Goal: Task Accomplishment & Management: Use online tool/utility

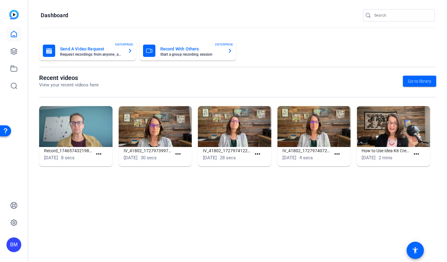
click at [392, 16] on input "Search" at bounding box center [401, 15] width 55 height 7
type input "steck"
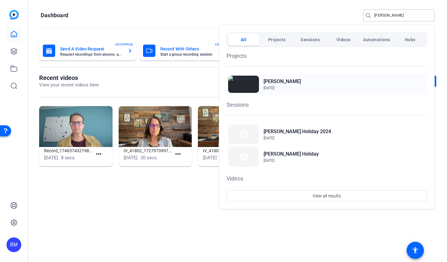
click at [273, 81] on h2 "[PERSON_NAME]" at bounding box center [281, 81] width 37 height 7
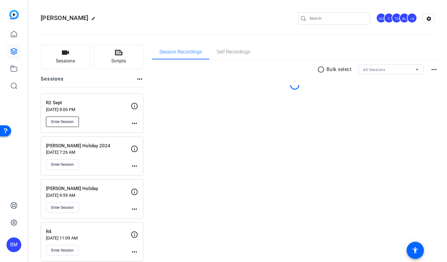
click at [55, 119] on span "Enter Session" at bounding box center [62, 121] width 22 height 5
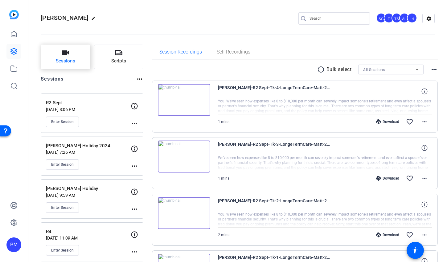
click at [63, 62] on span "Sessions" at bounding box center [65, 61] width 19 height 7
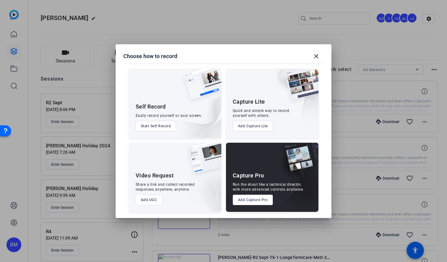
click at [237, 198] on button "Add Capture Pro" at bounding box center [252, 200] width 40 height 10
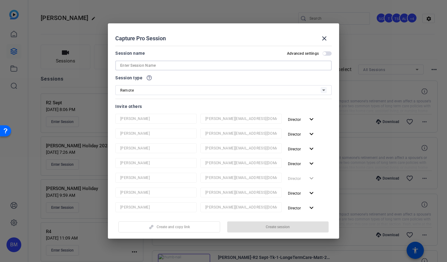
click at [191, 63] on input at bounding box center [223, 65] width 206 height 7
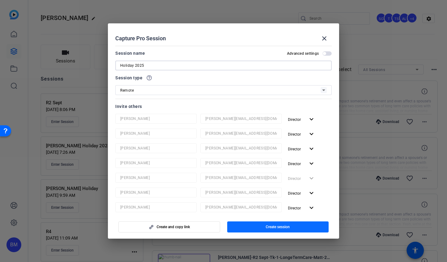
type input "Holiday 2025"
click at [256, 228] on span "button" at bounding box center [278, 227] width 102 height 15
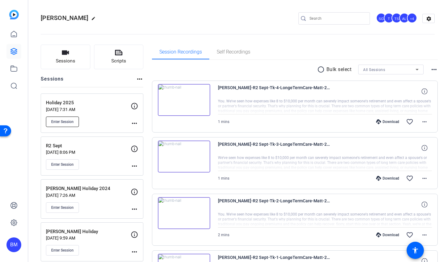
click at [54, 124] on span "Enter Session" at bounding box center [62, 121] width 22 height 5
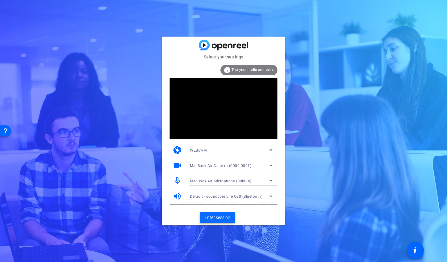
click at [209, 219] on span "Enter session" at bounding box center [217, 218] width 26 height 6
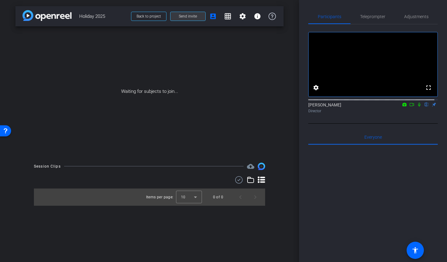
click at [177, 14] on span at bounding box center [187, 16] width 35 height 15
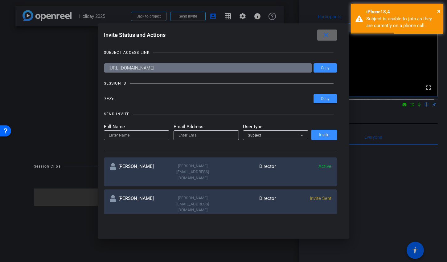
click at [326, 35] on mat-icon "close" at bounding box center [326, 35] width 8 height 8
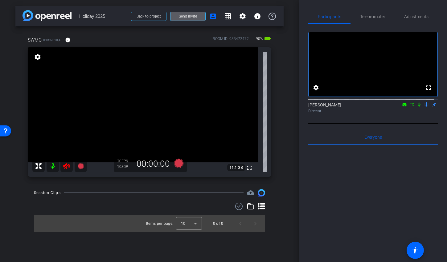
click at [64, 165] on icon at bounding box center [66, 166] width 6 height 6
click at [413, 16] on span "Adjustments" at bounding box center [416, 16] width 24 height 4
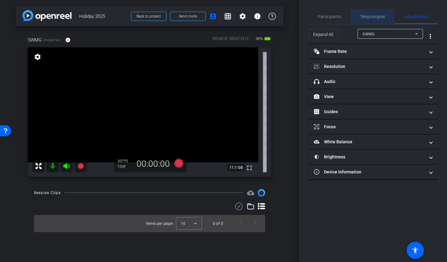
click at [378, 15] on span "Teleprompter" at bounding box center [372, 16] width 25 height 4
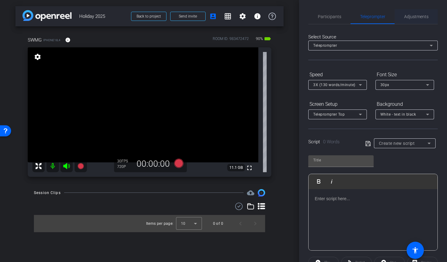
click at [414, 17] on span "Adjustments" at bounding box center [416, 16] width 24 height 4
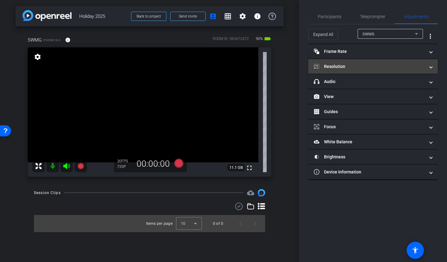
click at [358, 67] on mat-panel-title "Resolution" at bounding box center [368, 66] width 111 height 6
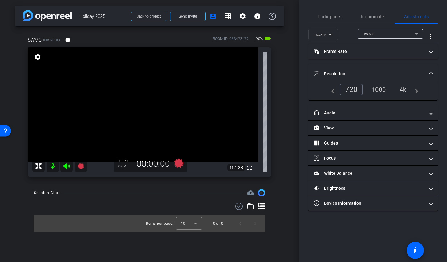
click at [381, 91] on div "1080" at bounding box center [378, 89] width 23 height 10
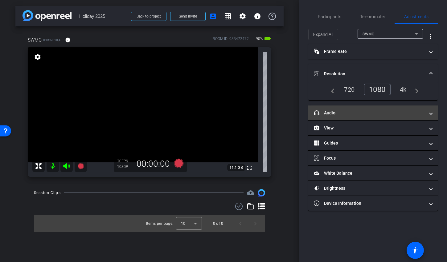
click at [348, 110] on mat-panel-title "headphone icon Audio" at bounding box center [368, 113] width 111 height 6
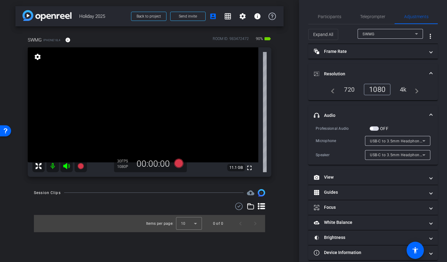
click at [378, 128] on span "button" at bounding box center [373, 129] width 9 height 4
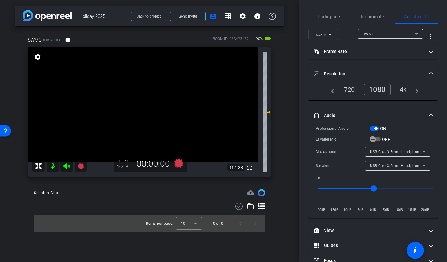
click at [380, 140] on label "OFF" at bounding box center [385, 139] width 10 height 6
click at [380, 140] on button "OFF" at bounding box center [374, 139] width 11 height 4
click at [374, 128] on span "button" at bounding box center [375, 128] width 3 height 3
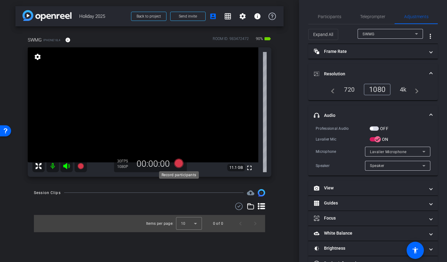
click at [178, 162] on icon at bounding box center [178, 163] width 9 height 9
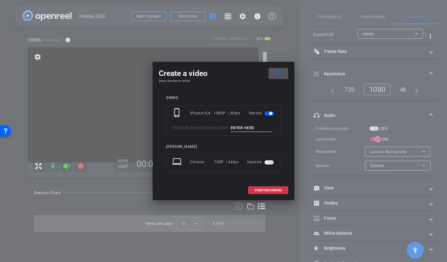
click at [241, 129] on input at bounding box center [250, 128] width 41 height 8
type input "mic test"
click at [255, 192] on span "START RECORDING" at bounding box center [267, 190] width 27 height 3
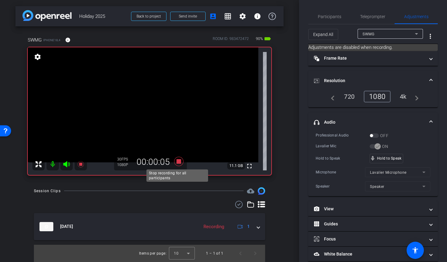
click at [177, 163] on icon at bounding box center [178, 161] width 9 height 9
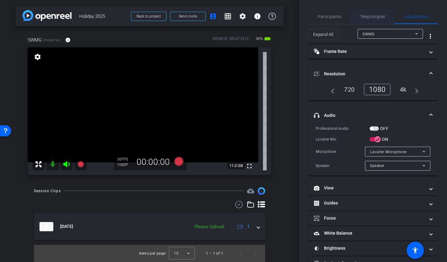
click at [365, 13] on span "Teleprompter" at bounding box center [372, 16] width 25 height 15
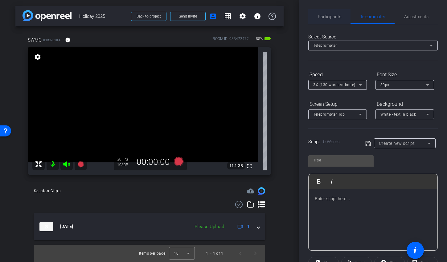
click at [332, 20] on span "Participants" at bounding box center [328, 16] width 23 height 15
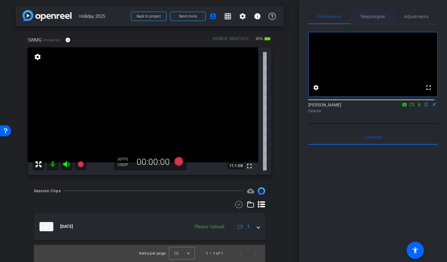
click at [377, 20] on span "Teleprompter" at bounding box center [372, 16] width 25 height 15
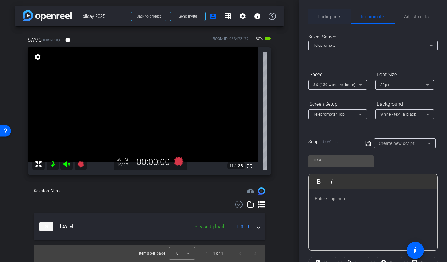
click at [329, 20] on span "Participants" at bounding box center [328, 16] width 23 height 15
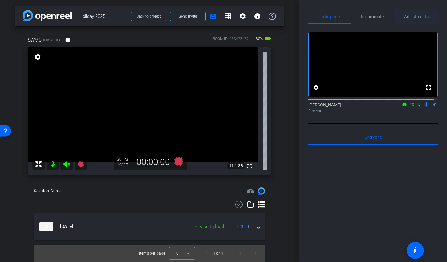
click at [409, 18] on span "Adjustments" at bounding box center [416, 16] width 24 height 4
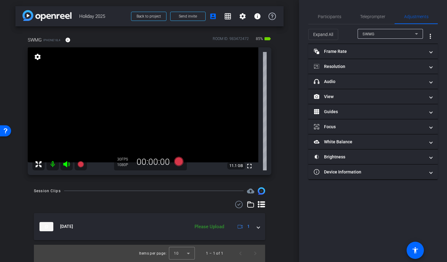
click at [289, 28] on div "arrow_back Holiday 2025 Back to project Send invite account_box grid_on setting…" at bounding box center [149, 131] width 299 height 262
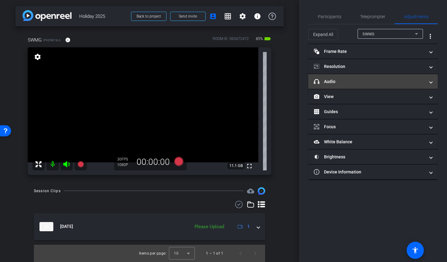
click at [346, 81] on mat-panel-title "headphone icon Audio" at bounding box center [368, 82] width 111 height 6
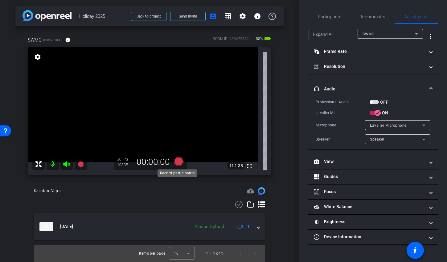
click at [184, 162] on icon at bounding box center [178, 161] width 15 height 11
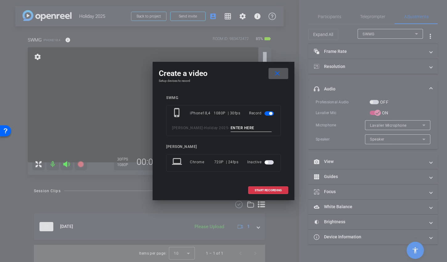
click at [232, 127] on input at bounding box center [250, 128] width 41 height 8
type input "Matt"
click at [261, 189] on span "START RECORDING" at bounding box center [267, 190] width 27 height 3
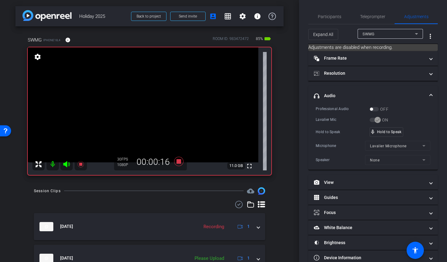
click at [375, 110] on div "OFF" at bounding box center [378, 109] width 19 height 6
click at [176, 162] on icon at bounding box center [178, 161] width 9 height 9
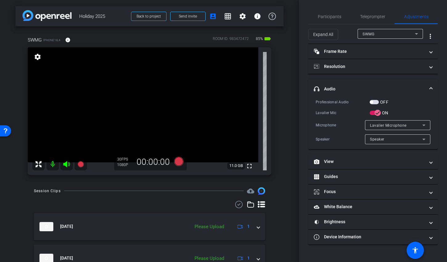
click at [375, 103] on span "button" at bounding box center [373, 102] width 9 height 4
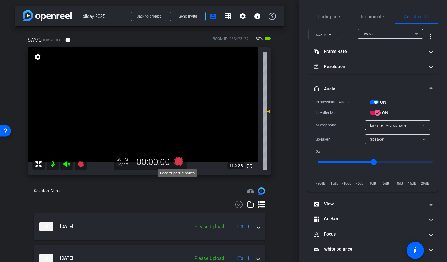
click at [176, 160] on icon at bounding box center [178, 161] width 9 height 9
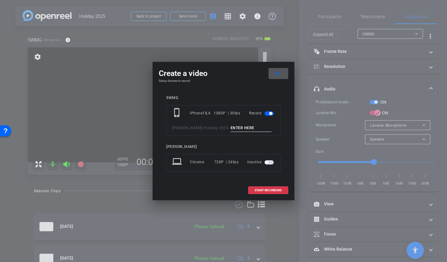
click at [230, 129] on input at bounding box center [250, 128] width 41 height 8
type input "Matt 2"
click at [274, 75] on mat-icon "close" at bounding box center [277, 74] width 8 height 8
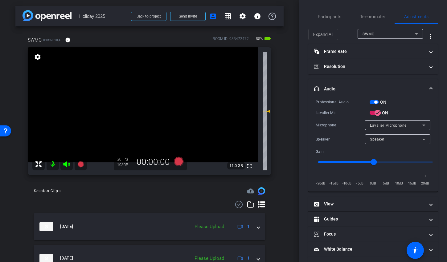
click at [371, 103] on span "button" at bounding box center [373, 102] width 9 height 4
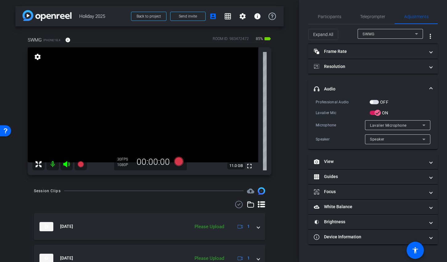
click at [376, 102] on span "button" at bounding box center [373, 102] width 9 height 4
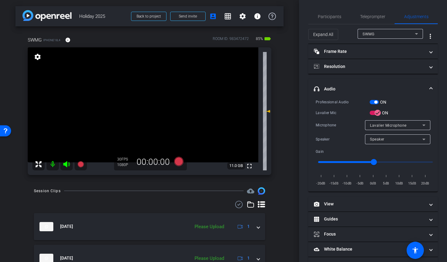
click at [372, 102] on span "button" at bounding box center [373, 102] width 9 height 4
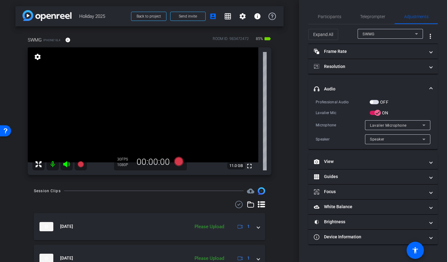
click at [375, 102] on span "button" at bounding box center [373, 102] width 9 height 4
click at [176, 163] on icon at bounding box center [178, 161] width 9 height 9
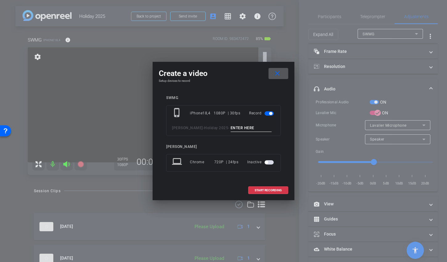
click at [240, 131] on input at bounding box center [250, 128] width 41 height 8
type input "Matt 2"
click at [262, 194] on span at bounding box center [267, 190] width 39 height 15
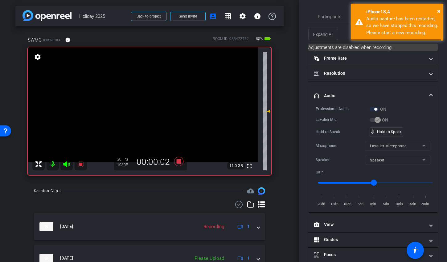
click at [68, 165] on icon at bounding box center [66, 164] width 7 height 7
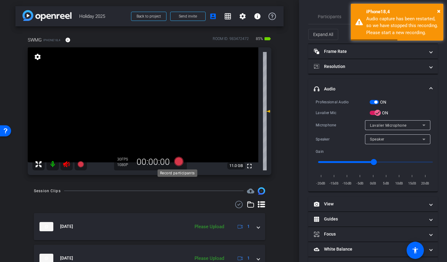
click at [174, 161] on icon at bounding box center [178, 161] width 9 height 9
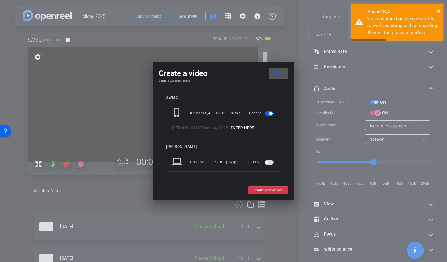
click at [230, 126] on input at bounding box center [250, 128] width 41 height 8
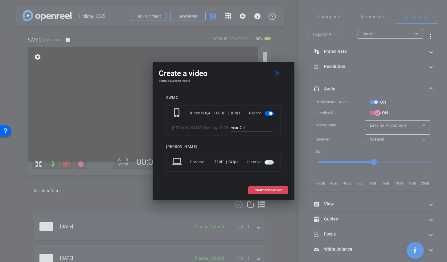
type input "matt 2.1"
click at [271, 189] on span "START RECORDING" at bounding box center [267, 190] width 27 height 3
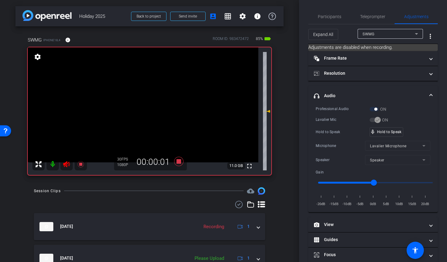
click at [63, 163] on mat-icon at bounding box center [66, 164] width 12 height 12
click at [372, 110] on div "ON" at bounding box center [377, 109] width 17 height 6
click at [80, 163] on icon at bounding box center [80, 164] width 6 height 6
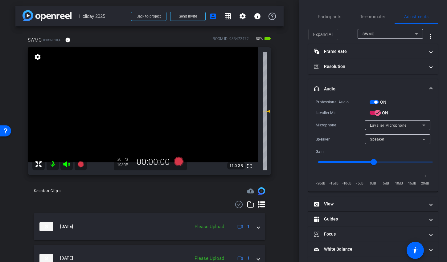
click at [373, 103] on span "button" at bounding box center [373, 102] width 9 height 4
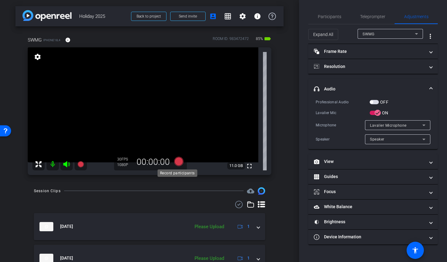
click at [178, 162] on icon at bounding box center [178, 161] width 9 height 9
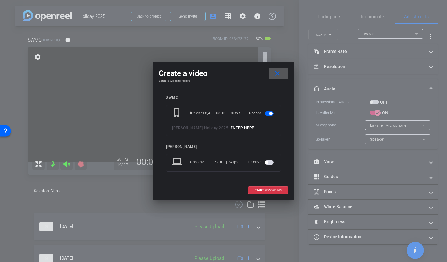
click at [239, 125] on input at bounding box center [250, 128] width 41 height 8
type input "Matt 3"
click at [279, 190] on span "START RECORDING" at bounding box center [267, 190] width 27 height 3
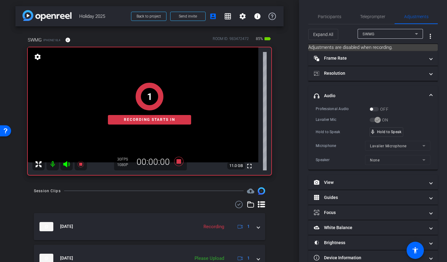
click at [66, 161] on div "1 Recording starts in" at bounding box center [149, 104] width 243 height 143
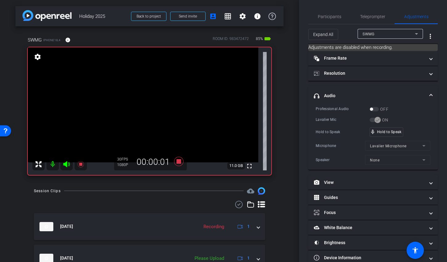
click at [69, 165] on icon at bounding box center [66, 164] width 6 height 6
click at [64, 161] on icon at bounding box center [66, 164] width 7 height 7
click at [390, 134] on div "mic_none Speaking..." at bounding box center [384, 132] width 28 height 9
click at [66, 163] on icon at bounding box center [66, 164] width 6 height 6
click at [70, 163] on icon at bounding box center [66, 164] width 7 height 7
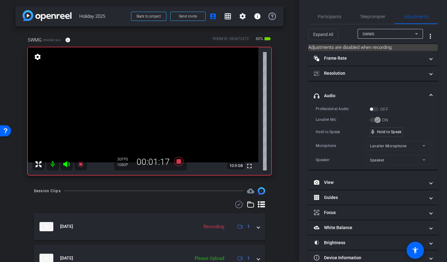
click at [67, 166] on icon at bounding box center [66, 164] width 6 height 6
click at [63, 165] on icon at bounding box center [66, 164] width 6 height 6
click at [178, 163] on icon at bounding box center [178, 161] width 9 height 9
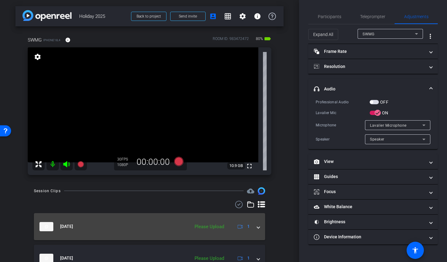
click at [257, 229] on span at bounding box center [258, 227] width 2 height 6
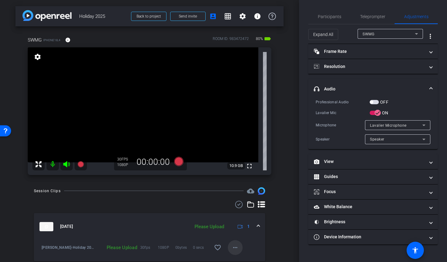
click at [233, 249] on mat-icon "more_horiz" at bounding box center [234, 247] width 7 height 7
click at [248, 220] on span "Upload" at bounding box center [241, 219] width 25 height 7
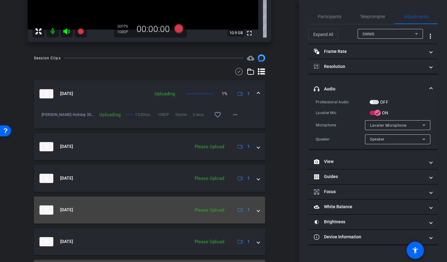
scroll to position [133, 0]
drag, startPoint x: 255, startPoint y: 211, endPoint x: 227, endPoint y: 212, distance: 28.4
click at [257, 211] on span at bounding box center [258, 210] width 2 height 6
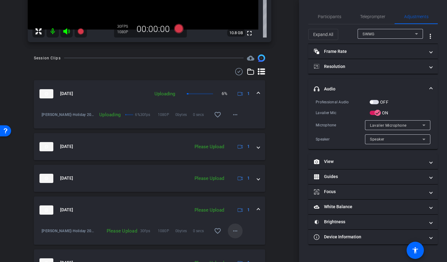
click at [232, 231] on mat-icon "more_horiz" at bounding box center [234, 231] width 7 height 7
click at [235, 201] on span "Upload" at bounding box center [241, 202] width 25 height 7
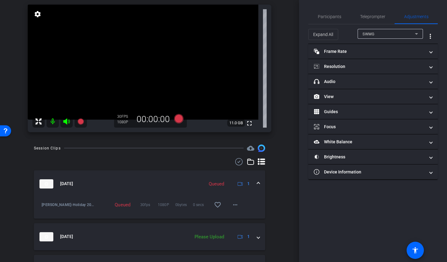
scroll to position [0, 0]
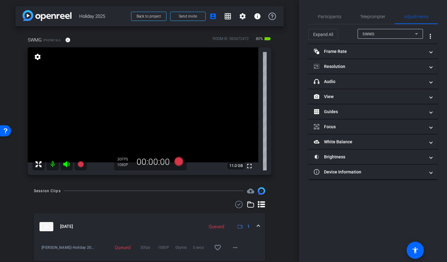
click at [281, 163] on div "arrow_back Holiday 2025 Back to project Send invite account_box grid_on setting…" at bounding box center [149, 131] width 299 height 262
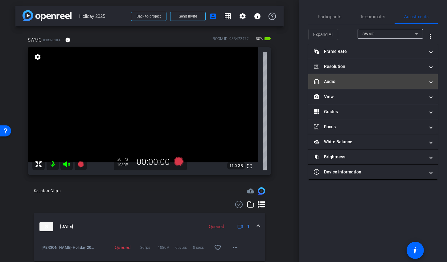
click at [366, 85] on mat-expansion-panel-header "headphone icon Audio" at bounding box center [372, 81] width 129 height 15
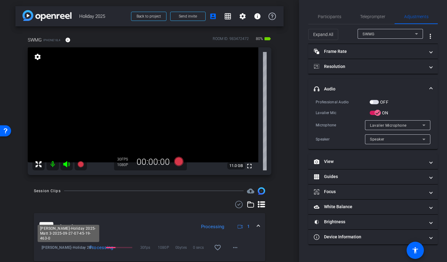
click at [52, 248] on span "Steckler-Holiday 2025-Matt 3-2025-09-27-07-45-19-463-0" at bounding box center [69, 248] width 55 height 6
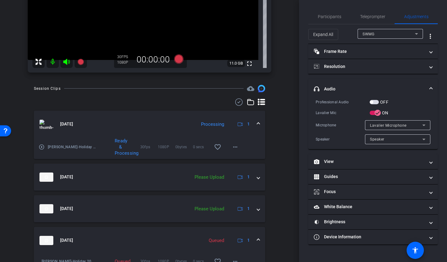
scroll to position [104, 0]
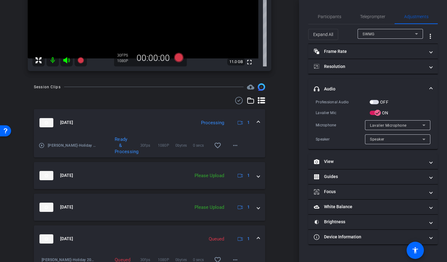
click at [42, 146] on mat-icon "play_circle_outline" at bounding box center [41, 146] width 6 height 6
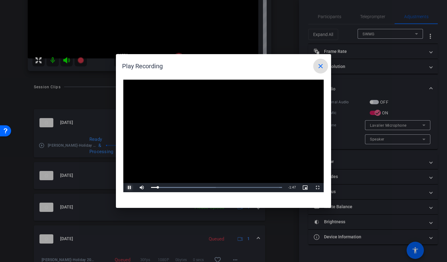
click at [129, 188] on span "Video Player" at bounding box center [129, 188] width 12 height 0
click at [317, 65] on mat-icon "close" at bounding box center [320, 66] width 7 height 7
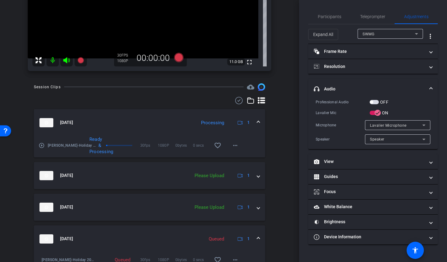
scroll to position [0, 0]
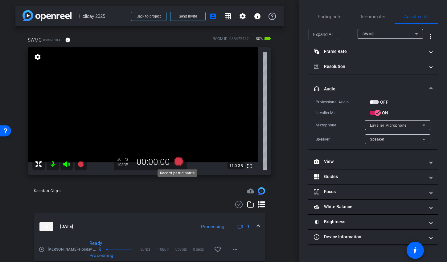
click at [175, 165] on icon at bounding box center [178, 161] width 15 height 11
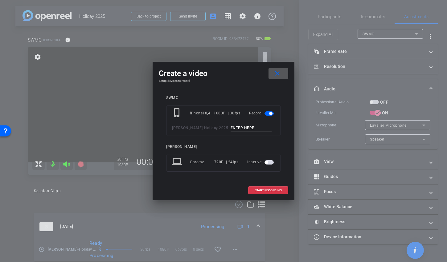
click at [230, 125] on input at bounding box center [250, 128] width 41 height 8
type input "Laura T1"
click at [261, 190] on span "START RECORDING" at bounding box center [267, 190] width 27 height 3
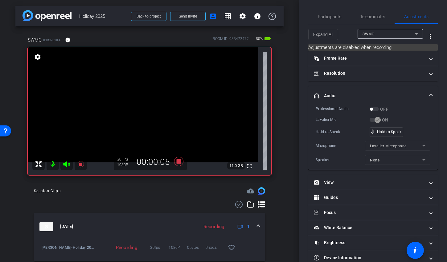
click at [69, 164] on icon at bounding box center [66, 164] width 6 height 6
click at [69, 164] on icon at bounding box center [66, 164] width 7 height 7
click at [372, 132] on span "mic_none" at bounding box center [373, 132] width 6 height 6
click at [68, 163] on icon at bounding box center [66, 164] width 7 height 7
click at [66, 166] on icon at bounding box center [66, 164] width 7 height 7
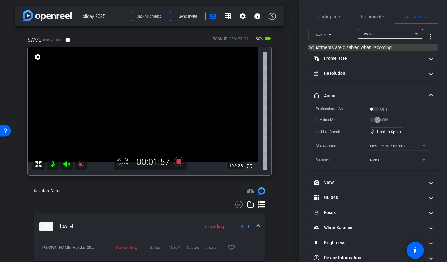
click at [70, 166] on icon at bounding box center [66, 164] width 7 height 7
click at [64, 163] on icon at bounding box center [66, 164] width 6 height 6
click at [178, 162] on icon at bounding box center [178, 161] width 9 height 9
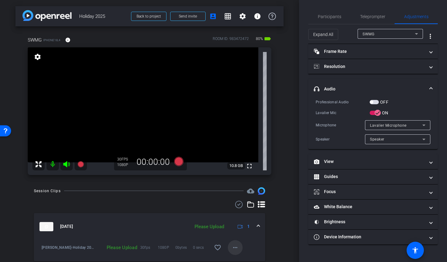
click at [233, 246] on mat-icon "more_horiz" at bounding box center [234, 247] width 7 height 7
click at [235, 221] on span "Upload" at bounding box center [241, 219] width 25 height 7
click at [174, 161] on icon at bounding box center [178, 161] width 9 height 9
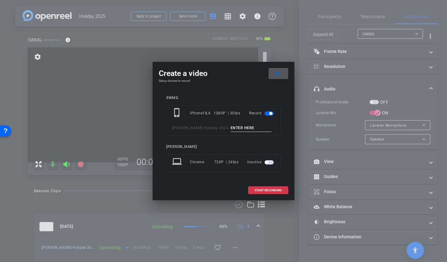
click at [230, 125] on input at bounding box center [250, 128] width 41 height 8
type input "Laura TA2"
click at [274, 190] on span "START RECORDING" at bounding box center [267, 190] width 27 height 3
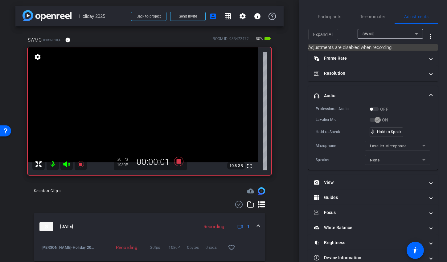
click at [66, 166] on icon at bounding box center [66, 164] width 6 height 6
click at [63, 166] on icon at bounding box center [66, 164] width 7 height 7
click at [64, 163] on icon at bounding box center [66, 164] width 7 height 7
click at [176, 160] on icon at bounding box center [178, 161] width 9 height 9
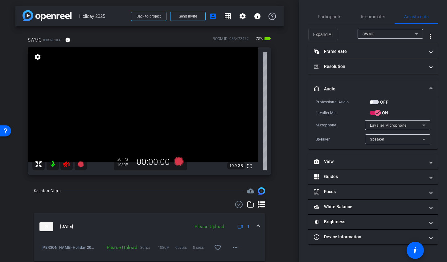
click at [63, 165] on icon at bounding box center [66, 164] width 6 height 6
click at [236, 250] on span at bounding box center [235, 247] width 15 height 15
click at [241, 218] on span "Upload" at bounding box center [241, 219] width 25 height 7
click at [178, 162] on icon at bounding box center [178, 161] width 9 height 9
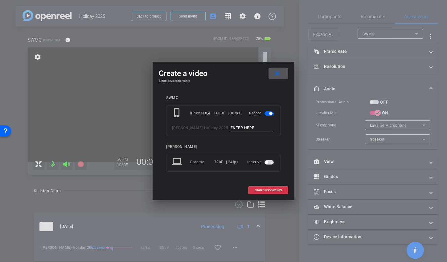
click at [243, 130] on input at bounding box center [250, 128] width 41 height 8
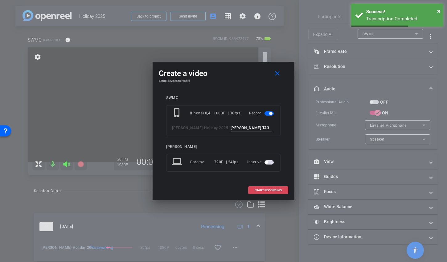
type input "Laura TA3"
click at [275, 189] on button "START RECORDING" at bounding box center [268, 191] width 40 height 8
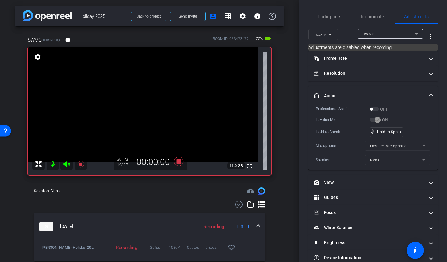
click at [65, 164] on icon at bounding box center [66, 164] width 6 height 6
click at [80, 165] on icon at bounding box center [80, 164] width 6 height 6
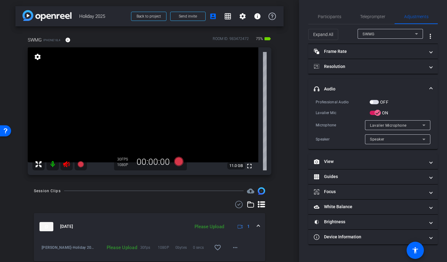
click at [64, 165] on icon at bounding box center [66, 164] width 7 height 7
click at [232, 247] on mat-icon "more_horiz" at bounding box center [234, 247] width 7 height 7
click at [235, 216] on span "Upload" at bounding box center [241, 219] width 25 height 7
click at [44, 250] on mat-icon "play_circle_outline" at bounding box center [41, 250] width 6 height 6
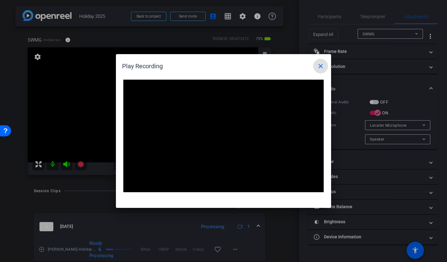
click at [321, 69] on mat-icon "close" at bounding box center [320, 66] width 7 height 7
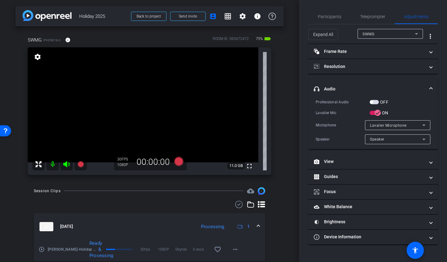
click at [282, 130] on div "arrow_back Holiday 2025 Back to project Send invite account_box grid_on setting…" at bounding box center [149, 131] width 299 height 262
click at [284, 101] on div "arrow_back Holiday 2025 Back to project Send invite account_box grid_on setting…" at bounding box center [149, 131] width 299 height 262
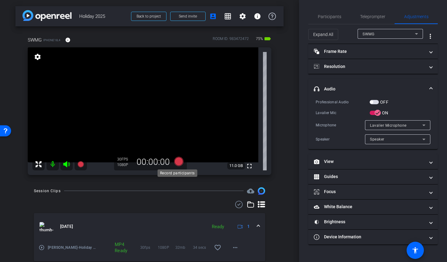
click at [176, 162] on icon at bounding box center [178, 161] width 9 height 9
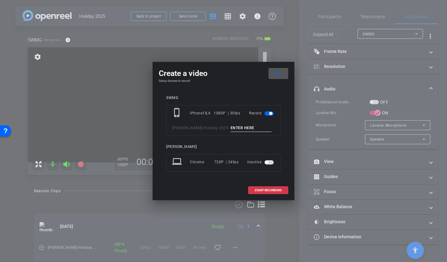
click at [241, 128] on input at bounding box center [250, 128] width 41 height 8
type input "Rachel TA1"
click at [278, 190] on span "START RECORDING" at bounding box center [267, 190] width 27 height 3
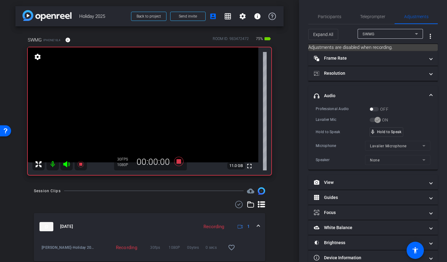
click at [65, 165] on icon at bounding box center [66, 164] width 6 height 6
click at [179, 160] on icon at bounding box center [178, 161] width 9 height 9
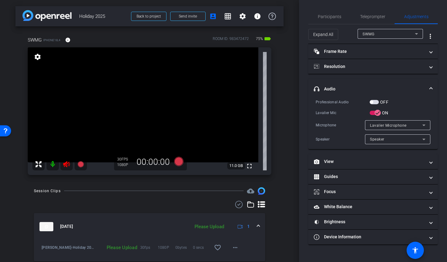
click at [69, 165] on icon at bounding box center [66, 164] width 6 height 6
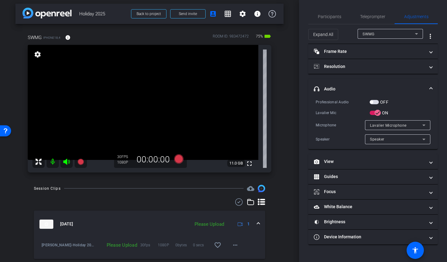
scroll to position [8, 0]
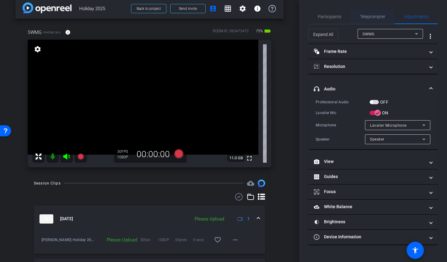
click at [374, 17] on span "Teleprompter" at bounding box center [372, 16] width 25 height 4
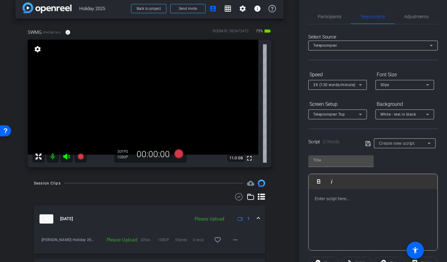
click at [341, 196] on p at bounding box center [372, 199] width 116 height 7
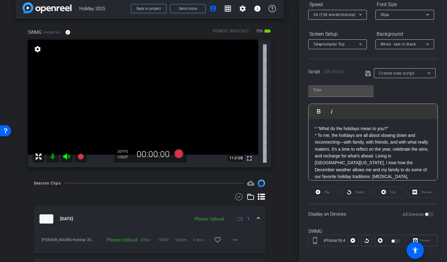
scroll to position [74, 0]
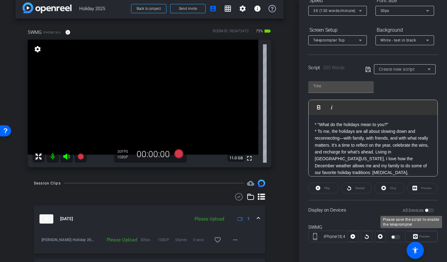
click at [428, 212] on div "All Devices" at bounding box center [417, 211] width 31 height 6
click at [426, 211] on div "All Devices" at bounding box center [417, 211] width 31 height 6
click at [425, 210] on div "All Devices" at bounding box center [417, 211] width 31 height 6
click at [367, 155] on p "* “What do the holidays mean to you?” * To me, the holidays are all about slowi…" at bounding box center [372, 203] width 116 height 165
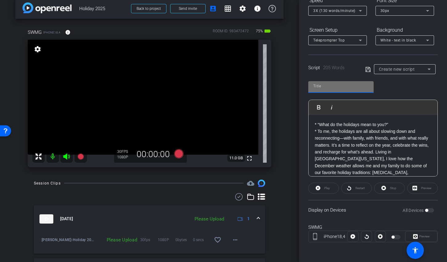
click at [325, 87] on input "text" at bounding box center [340, 86] width 55 height 7
type input "Rachel"
click at [367, 70] on icon at bounding box center [368, 69] width 6 height 7
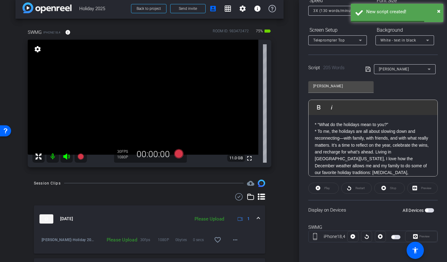
click at [427, 210] on span "button" at bounding box center [428, 210] width 9 height 4
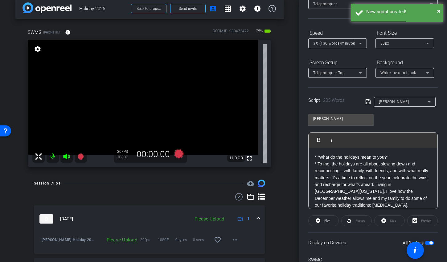
scroll to position [20, 0]
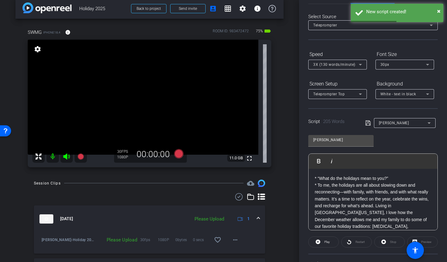
click at [325, 96] on span "Teleprompter Top" at bounding box center [328, 94] width 31 height 4
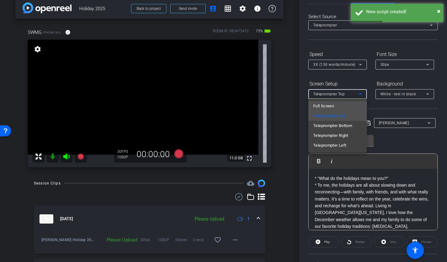
click at [327, 104] on span "Full Screen" at bounding box center [323, 106] width 21 height 7
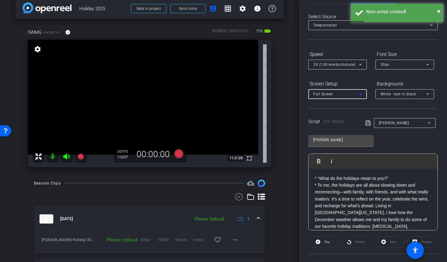
click at [400, 95] on span "White - text in black" at bounding box center [398, 94] width 36 height 4
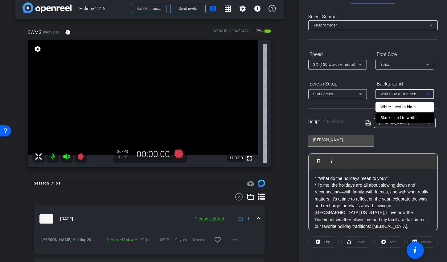
click at [400, 119] on div "Black - text in white" at bounding box center [398, 117] width 36 height 7
click at [337, 66] on span "3X (130 words/minute)" at bounding box center [334, 65] width 42 height 4
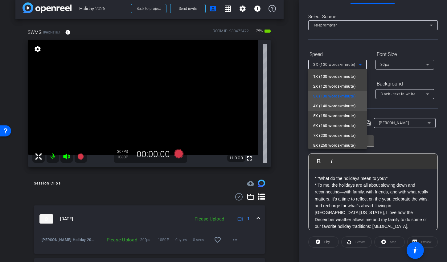
click at [334, 107] on span "4X (140 words/minute)" at bounding box center [334, 106] width 42 height 7
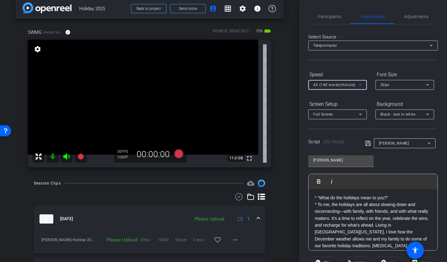
scroll to position [1, 0]
click at [239, 10] on mat-icon "settings" at bounding box center [242, 8] width 7 height 7
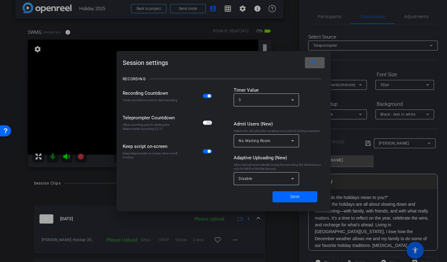
click at [210, 125] on span "button" at bounding box center [207, 123] width 9 height 4
click at [285, 199] on span at bounding box center [294, 197] width 45 height 15
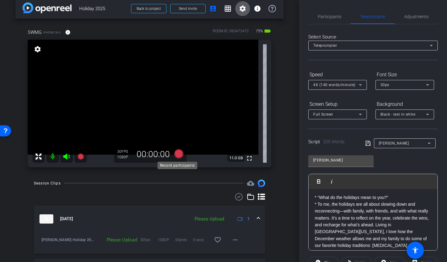
click at [176, 154] on icon at bounding box center [178, 153] width 9 height 9
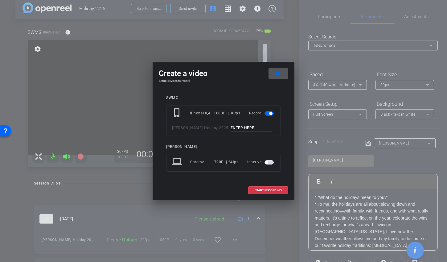
click at [240, 132] on input at bounding box center [250, 128] width 41 height 8
type input "Rachel TA2"
click at [278, 190] on span "START RECORDING" at bounding box center [267, 190] width 27 height 3
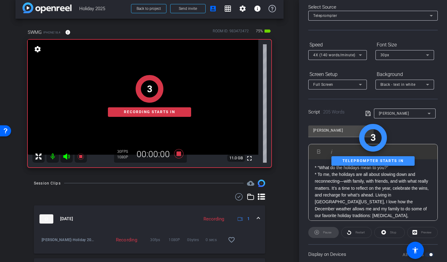
scroll to position [33, 0]
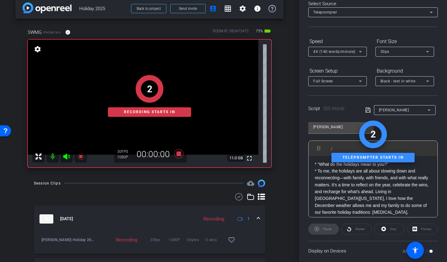
click at [68, 158] on div "2 Recording starts in" at bounding box center [149, 96] width 243 height 143
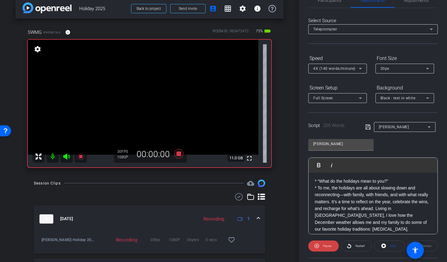
scroll to position [0, 0]
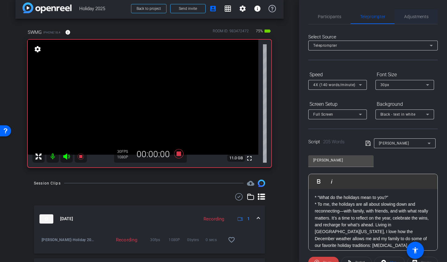
click at [414, 16] on span "Adjustments" at bounding box center [416, 16] width 24 height 4
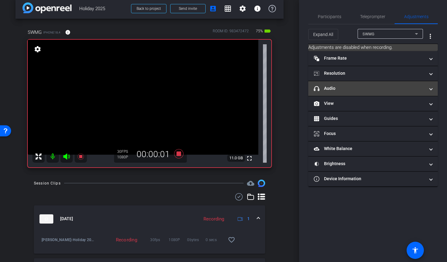
click at [333, 83] on mat-expansion-panel-header "headphone icon Audio" at bounding box center [372, 88] width 129 height 15
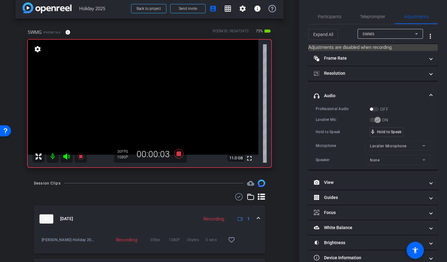
click at [64, 157] on icon at bounding box center [66, 157] width 6 height 6
click at [371, 17] on span "Teleprompter" at bounding box center [372, 16] width 25 height 4
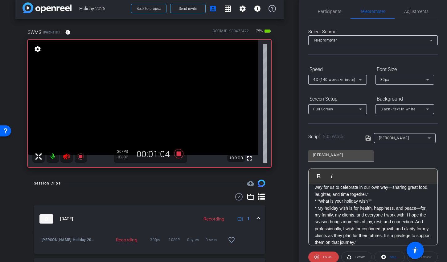
scroll to position [5, 0]
click at [177, 153] on icon at bounding box center [178, 153] width 9 height 9
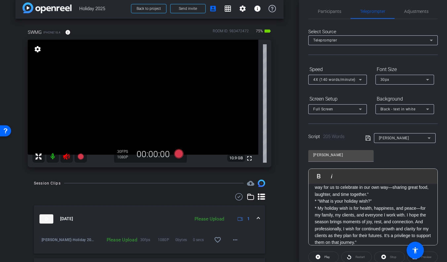
click at [66, 158] on icon at bounding box center [66, 156] width 7 height 7
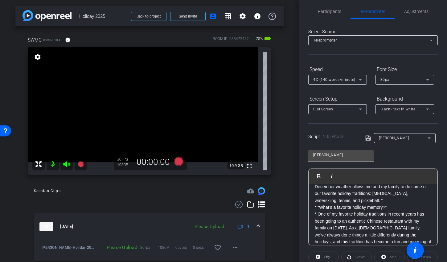
scroll to position [0, 0]
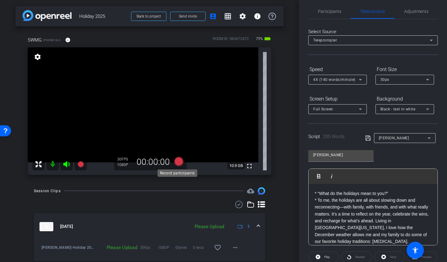
click at [176, 160] on icon at bounding box center [178, 161] width 9 height 9
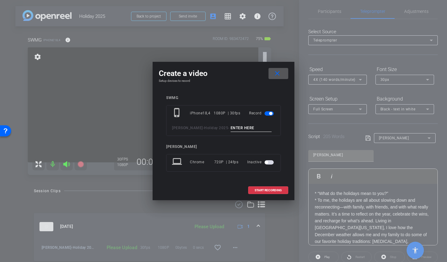
click at [235, 130] on input at bounding box center [250, 128] width 41 height 8
type input "Rachel"
click at [278, 77] on mat-icon "close" at bounding box center [277, 74] width 8 height 8
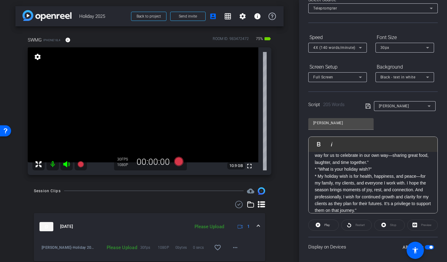
scroll to position [68, 0]
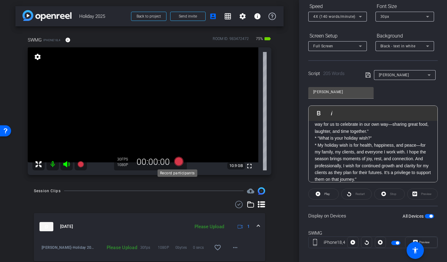
click at [175, 163] on icon at bounding box center [178, 161] width 9 height 9
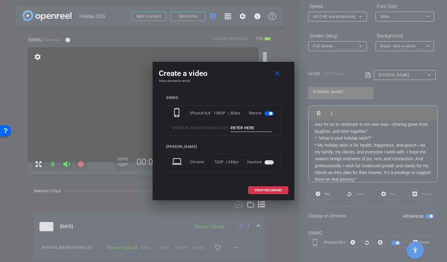
click at [232, 131] on input at bounding box center [250, 128] width 41 height 8
type input "Rachel TA2"
click at [277, 67] on span at bounding box center [278, 73] width 20 height 15
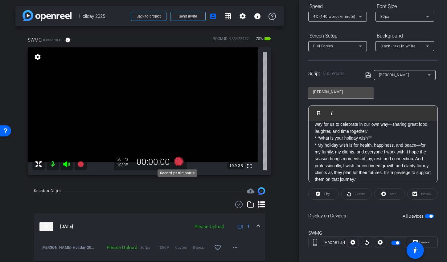
click at [177, 161] on icon at bounding box center [178, 161] width 9 height 9
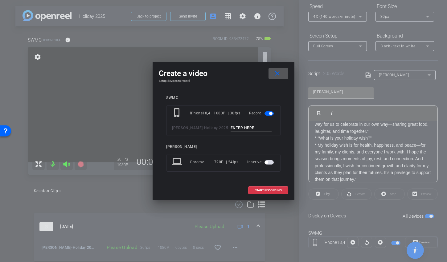
click at [230, 128] on input at bounding box center [250, 128] width 41 height 8
type input "Rachel TA3"
click at [277, 192] on span at bounding box center [267, 190] width 39 height 15
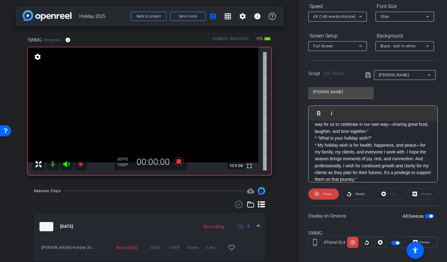
click at [67, 166] on icon at bounding box center [66, 164] width 6 height 6
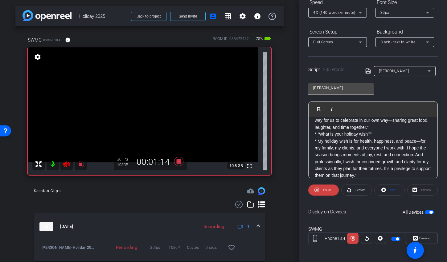
scroll to position [73, 0]
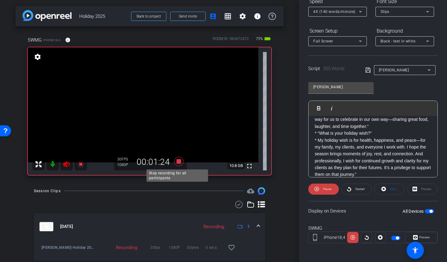
click at [177, 160] on icon at bounding box center [178, 161] width 9 height 9
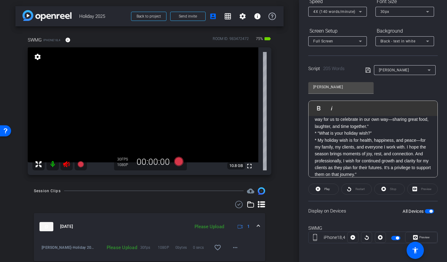
click at [64, 164] on icon at bounding box center [66, 164] width 6 height 6
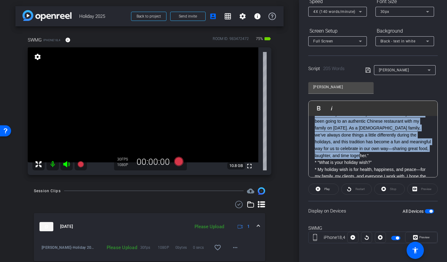
scroll to position [0, 0]
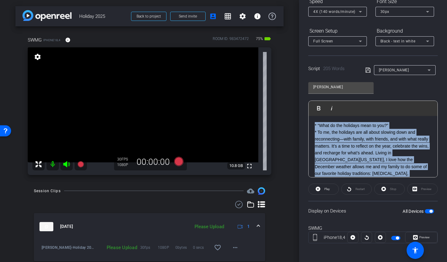
drag, startPoint x: 377, startPoint y: 131, endPoint x: 297, endPoint y: 127, distance: 79.8
click at [297, 127] on div "arrow_back Holiday 2025 Back to project Send invite account_box grid_on setting…" at bounding box center [223, 131] width 447 height 262
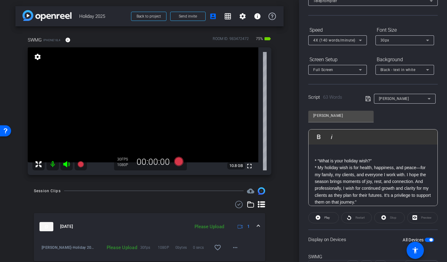
scroll to position [74, 0]
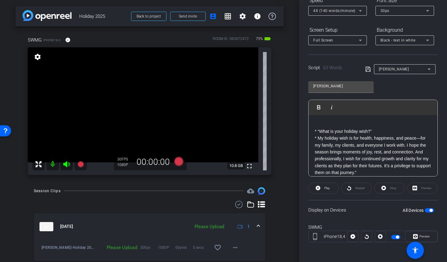
click at [424, 211] on span "button" at bounding box center [428, 210] width 9 height 4
click at [425, 210] on span "button" at bounding box center [428, 210] width 9 height 4
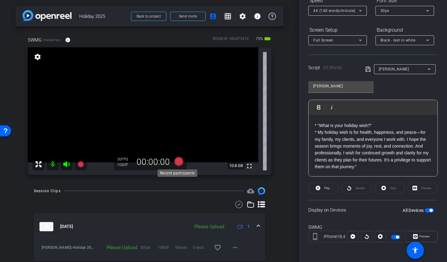
click at [177, 160] on icon at bounding box center [178, 161] width 9 height 9
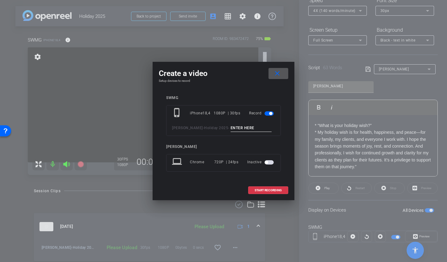
click at [231, 128] on input at bounding box center [250, 128] width 41 height 8
type input "Rachel TA4"
click at [268, 191] on span "START RECORDING" at bounding box center [267, 190] width 27 height 3
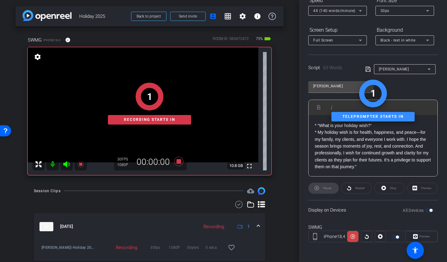
click at [66, 163] on icon at bounding box center [66, 164] width 6 height 6
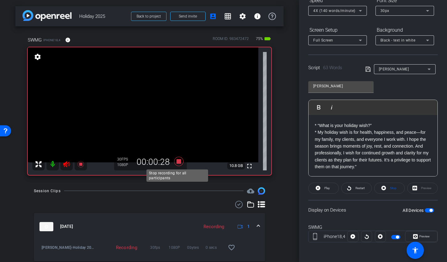
click at [176, 162] on icon at bounding box center [178, 161] width 9 height 9
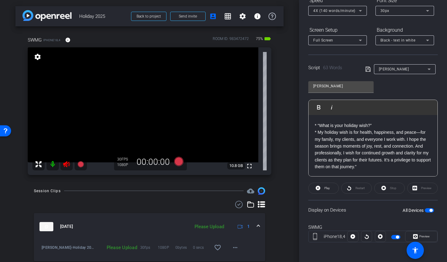
click at [67, 162] on icon at bounding box center [66, 164] width 6 height 6
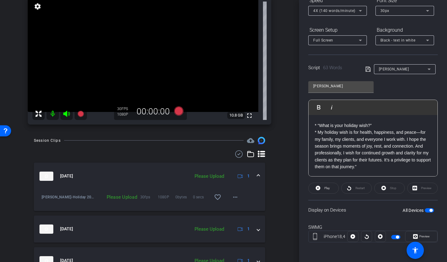
scroll to position [117, 0]
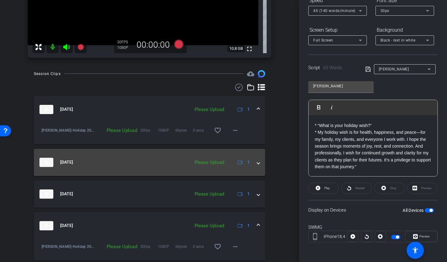
click at [257, 163] on span at bounding box center [258, 162] width 2 height 6
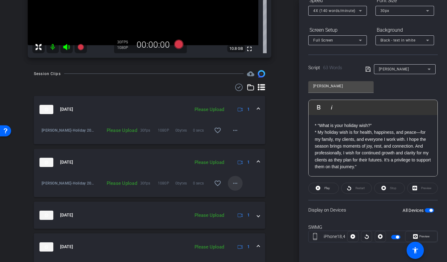
click at [231, 183] on mat-icon "more_horiz" at bounding box center [234, 183] width 7 height 7
click at [235, 195] on span "Upload" at bounding box center [241, 196] width 25 height 7
click at [235, 131] on mat-icon "more_horiz" at bounding box center [234, 130] width 7 height 7
click at [236, 142] on span "Upload" at bounding box center [241, 143] width 25 height 7
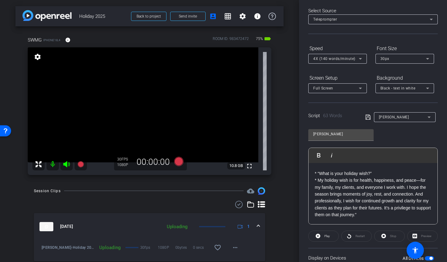
scroll to position [0, 0]
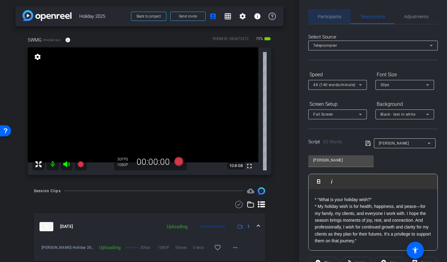
click at [334, 18] on span "Participants" at bounding box center [328, 16] width 23 height 4
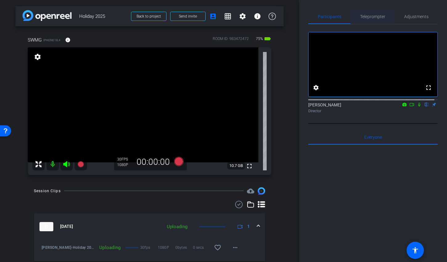
click at [373, 15] on span "Teleprompter" at bounding box center [372, 16] width 25 height 4
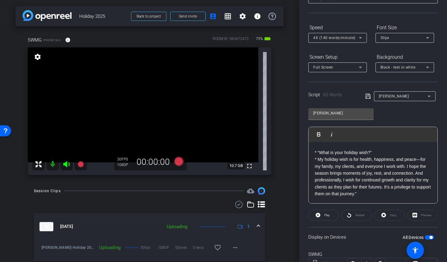
scroll to position [74, 0]
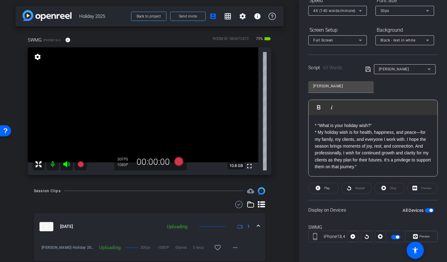
click at [425, 211] on span "button" at bounding box center [428, 210] width 9 height 4
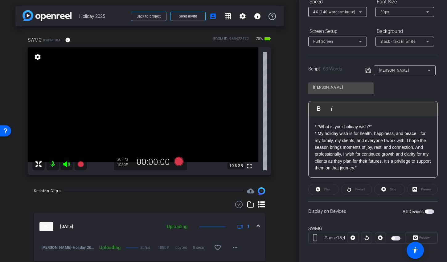
scroll to position [73, 0]
click at [40, 251] on mat-icon "play_circle_outline" at bounding box center [41, 250] width 6 height 6
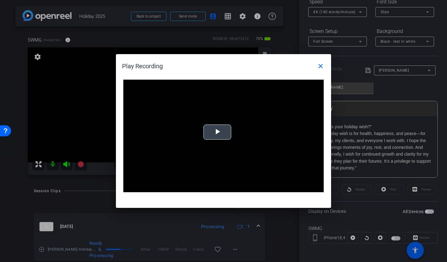
click at [217, 132] on span "Video Player" at bounding box center [217, 132] width 0 height 0
click at [321, 69] on mat-icon "close" at bounding box center [320, 66] width 7 height 7
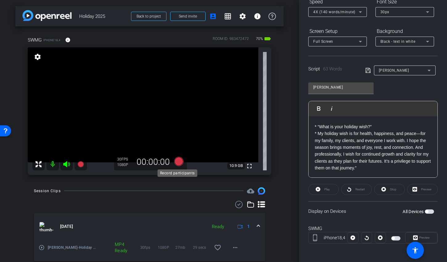
click at [176, 162] on icon at bounding box center [178, 161] width 9 height 9
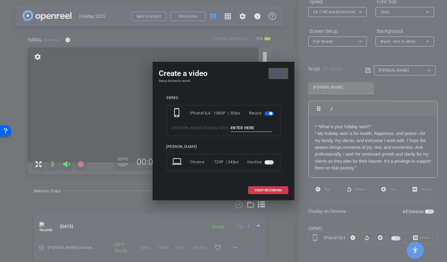
click at [251, 128] on input at bounding box center [250, 128] width 41 height 8
type input "Luke Ta1"
click at [270, 191] on span "START RECORDING" at bounding box center [267, 190] width 27 height 3
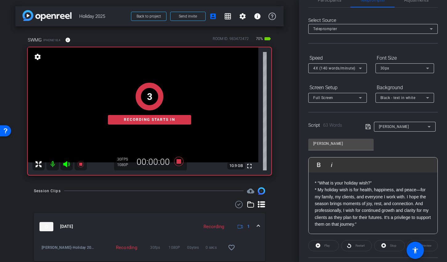
scroll to position [0, 0]
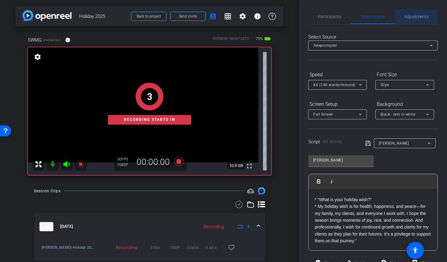
click at [412, 16] on span "Adjustments" at bounding box center [416, 16] width 24 height 4
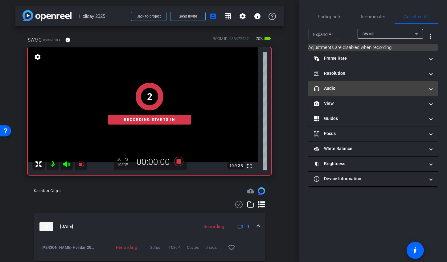
click at [345, 88] on mat-panel-title "headphone icon Audio" at bounding box center [368, 88] width 111 height 6
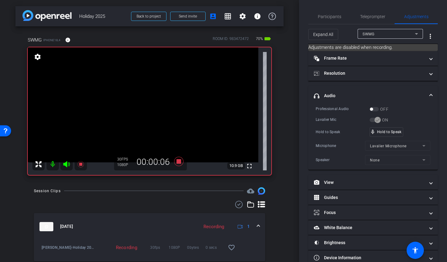
click at [67, 163] on icon at bounding box center [66, 164] width 6 height 6
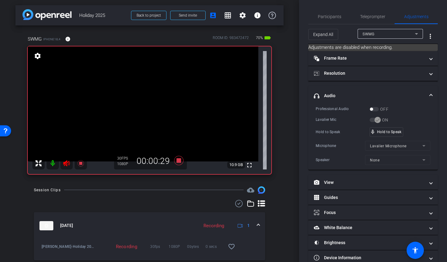
scroll to position [1, 0]
click at [66, 161] on icon at bounding box center [66, 163] width 6 height 6
click at [374, 133] on span "mic_none" at bounding box center [373, 132] width 6 height 6
click at [66, 165] on icon at bounding box center [66, 163] width 6 height 6
click at [65, 162] on icon at bounding box center [66, 163] width 6 height 6
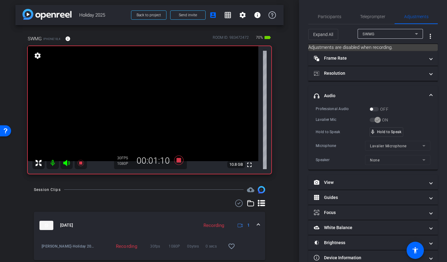
click at [59, 160] on div at bounding box center [59, 163] width 55 height 12
click at [65, 162] on icon at bounding box center [66, 163] width 6 height 6
click at [66, 159] on mat-icon at bounding box center [66, 163] width 12 height 12
click at [75, 160] on mat-icon at bounding box center [81, 163] width 12 height 12
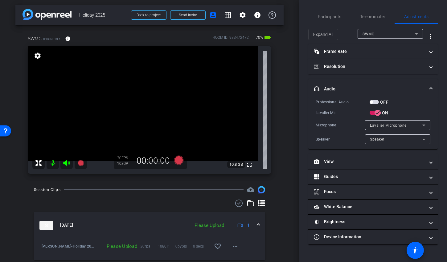
click at [68, 161] on icon at bounding box center [66, 163] width 7 height 7
click at [80, 161] on icon at bounding box center [80, 163] width 6 height 6
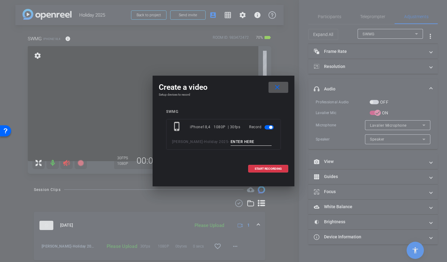
click at [62, 164] on div at bounding box center [223, 131] width 447 height 262
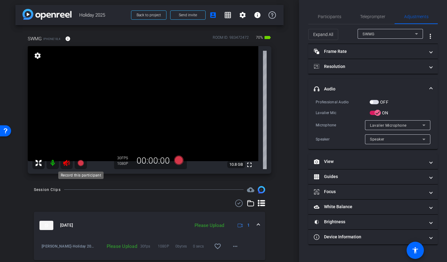
click at [78, 164] on icon at bounding box center [80, 163] width 6 height 6
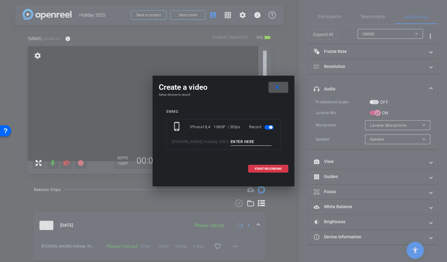
click at [230, 141] on input at bounding box center [250, 142] width 41 height 8
type input "Luke TA2"
click at [257, 168] on span "START RECORDING" at bounding box center [267, 169] width 27 height 3
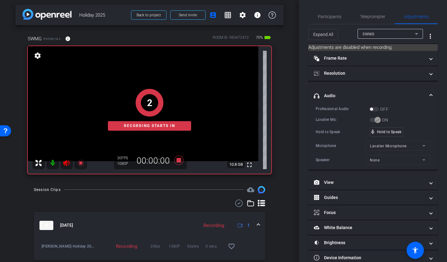
click at [67, 162] on icon at bounding box center [66, 163] width 7 height 7
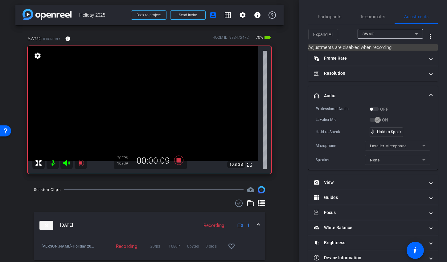
click at [68, 161] on icon at bounding box center [66, 163] width 7 height 7
click at [70, 160] on mat-icon at bounding box center [66, 163] width 12 height 12
click at [395, 135] on div "mic_none Speaking..." at bounding box center [384, 132] width 28 height 9
click at [67, 163] on icon at bounding box center [66, 163] width 6 height 6
click at [70, 163] on icon at bounding box center [66, 163] width 7 height 7
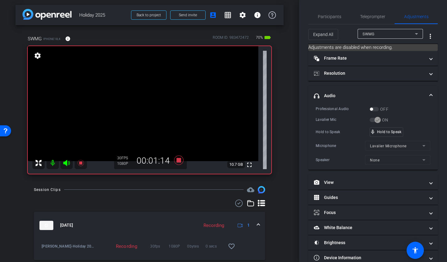
click at [67, 164] on icon at bounding box center [66, 163] width 7 height 7
click at [177, 158] on icon at bounding box center [178, 160] width 9 height 9
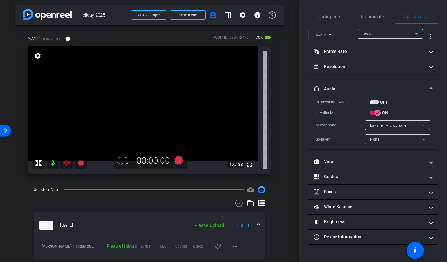
click at [64, 164] on icon at bounding box center [66, 163] width 7 height 7
click at [235, 248] on mat-icon "more_horiz" at bounding box center [234, 246] width 7 height 7
click at [236, 216] on span "Upload" at bounding box center [241, 218] width 25 height 7
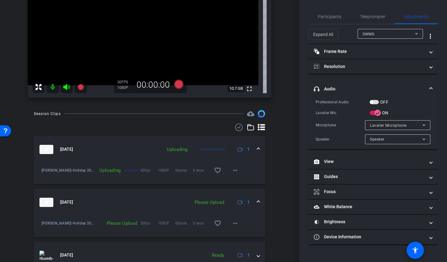
scroll to position [96, 0]
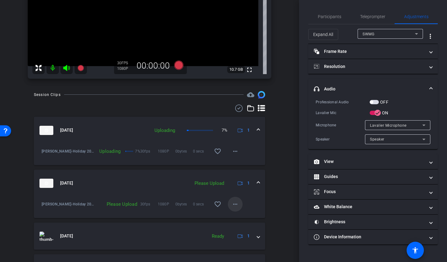
click at [236, 203] on span at bounding box center [235, 204] width 15 height 15
click at [238, 221] on span "Archive clip" at bounding box center [241, 224] width 25 height 7
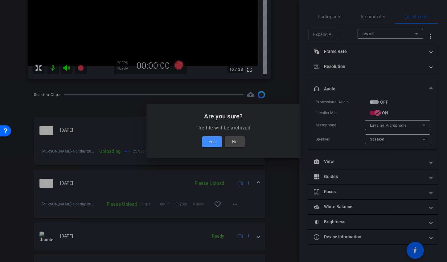
drag, startPoint x: 238, startPoint y: 221, endPoint x: 236, endPoint y: 166, distance: 55.8
click at [238, 144] on span at bounding box center [235, 142] width 20 height 15
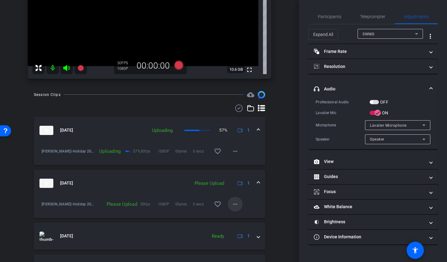
click at [235, 204] on mat-icon "more_horiz" at bounding box center [234, 204] width 7 height 7
click at [236, 218] on span "Upload" at bounding box center [241, 216] width 25 height 7
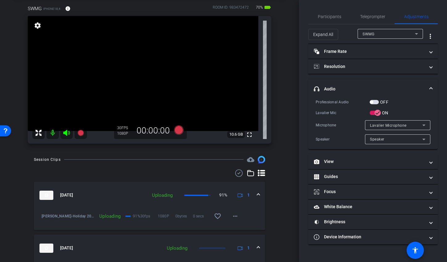
scroll to position [0, 0]
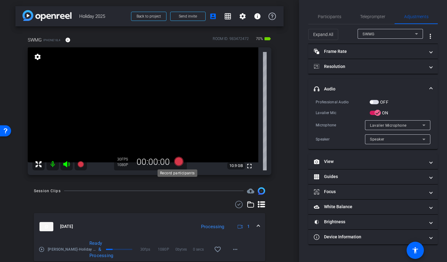
click at [176, 162] on icon at bounding box center [178, 161] width 9 height 9
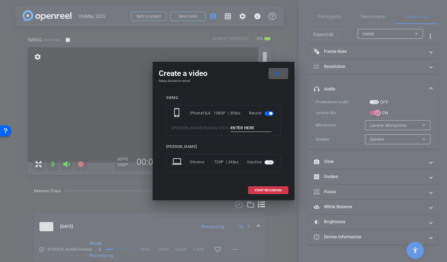
click at [230, 128] on input at bounding box center [250, 128] width 41 height 8
type input "Addison TA1"
click at [274, 195] on span at bounding box center [267, 190] width 39 height 15
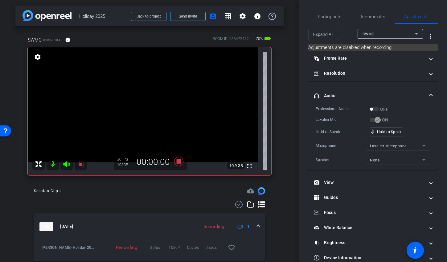
click at [67, 166] on icon at bounding box center [66, 164] width 6 height 6
click at [67, 165] on icon at bounding box center [66, 164] width 7 height 7
click at [66, 165] on icon at bounding box center [66, 164] width 6 height 6
click at [68, 163] on icon at bounding box center [66, 164] width 6 height 6
click at [67, 164] on icon at bounding box center [66, 164] width 7 height 7
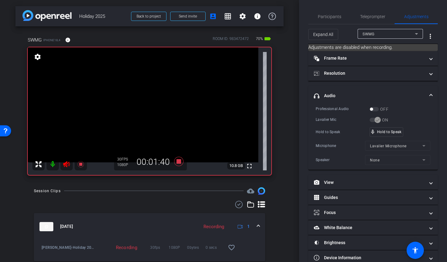
click at [66, 164] on icon at bounding box center [66, 164] width 6 height 6
click at [67, 164] on icon at bounding box center [66, 164] width 6 height 6
click at [68, 163] on icon at bounding box center [66, 164] width 6 height 6
click at [69, 164] on icon at bounding box center [66, 164] width 6 height 6
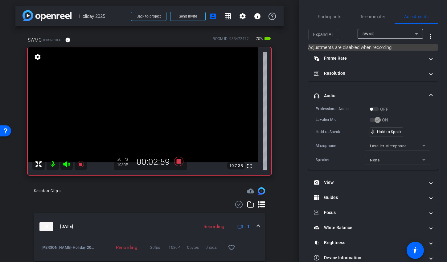
click at [66, 163] on icon at bounding box center [66, 164] width 6 height 6
click at [65, 163] on icon at bounding box center [66, 164] width 6 height 6
click at [382, 135] on div "mic_none Speaking..." at bounding box center [384, 132] width 28 height 9
click at [68, 164] on icon at bounding box center [66, 164] width 7 height 7
click at [63, 166] on icon at bounding box center [66, 164] width 7 height 7
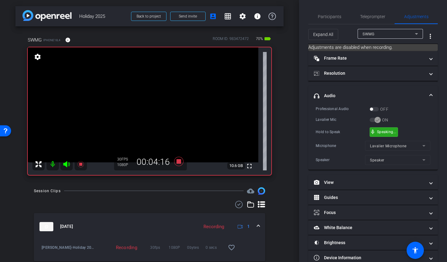
click at [381, 134] on div "mic_none Speaking..." at bounding box center [384, 132] width 28 height 9
click at [61, 165] on mat-icon at bounding box center [66, 164] width 12 height 12
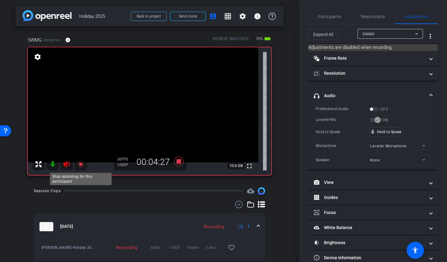
click at [81, 164] on icon at bounding box center [80, 164] width 6 height 6
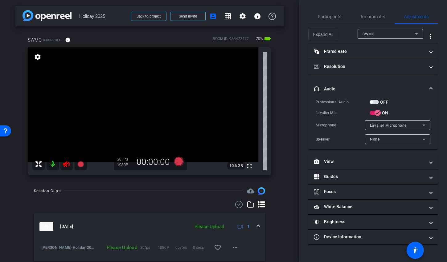
click at [65, 166] on icon at bounding box center [66, 164] width 6 height 6
click at [232, 246] on mat-icon "more_horiz" at bounding box center [234, 247] width 7 height 7
click at [235, 220] on span "Upload" at bounding box center [241, 219] width 25 height 7
click at [374, 14] on span "Teleprompter" at bounding box center [372, 16] width 25 height 4
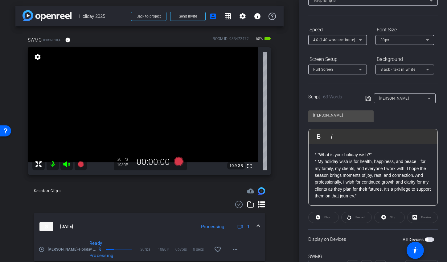
scroll to position [74, 0]
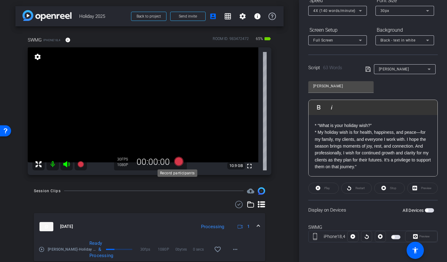
click at [178, 162] on icon at bounding box center [178, 161] width 9 height 9
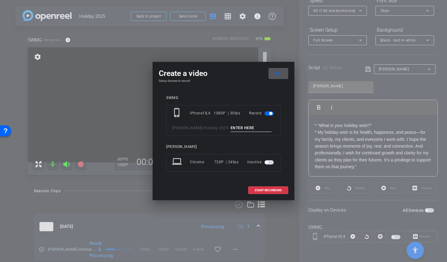
click at [235, 135] on div "phone_iphone iPhone18,4 1080P | 30fps Record Steckler - Holiday 2025 -" at bounding box center [223, 120] width 115 height 31
click at [236, 123] on div "phone_iphone iPhone18,4 1080P | 30fps Record Steckler - Holiday 2025 -" at bounding box center [223, 120] width 115 height 31
click at [232, 131] on input at bounding box center [250, 128] width 41 height 8
type input "Gavin TA1"
click at [261, 191] on span "START RECORDING" at bounding box center [267, 190] width 27 height 3
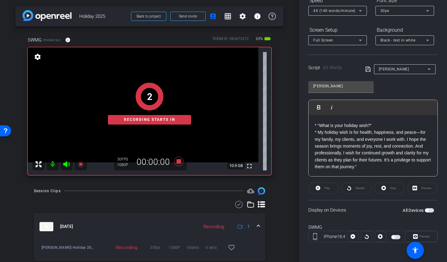
click at [67, 162] on div "2 Recording starts in" at bounding box center [149, 104] width 243 height 143
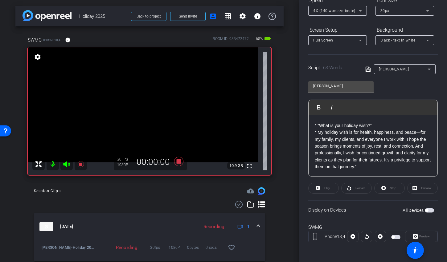
click at [67, 161] on icon at bounding box center [66, 164] width 7 height 7
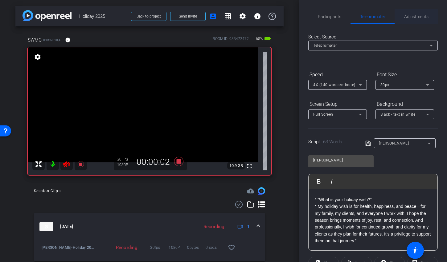
click at [414, 19] on span "Adjustments" at bounding box center [416, 16] width 24 height 15
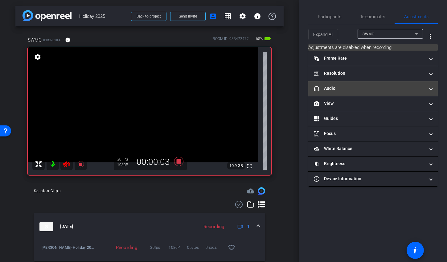
click at [358, 84] on mat-expansion-panel-header "headphone icon Audio" at bounding box center [372, 88] width 129 height 15
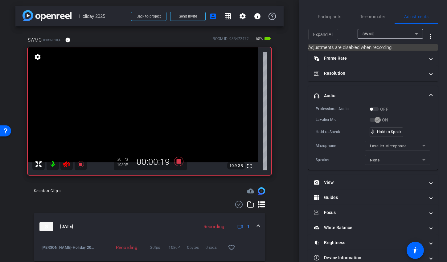
click at [69, 162] on icon at bounding box center [66, 164] width 7 height 7
click at [375, 132] on div "mic_none Speaking..." at bounding box center [384, 132] width 28 height 9
click at [68, 161] on icon at bounding box center [66, 164] width 7 height 7
click at [71, 164] on mat-icon at bounding box center [66, 164] width 12 height 12
click at [67, 164] on icon at bounding box center [66, 164] width 6 height 6
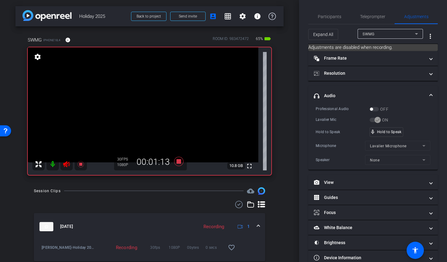
click at [65, 163] on icon at bounding box center [66, 164] width 6 height 6
click at [64, 164] on icon at bounding box center [66, 164] width 6 height 6
click at [175, 160] on icon at bounding box center [178, 161] width 9 height 9
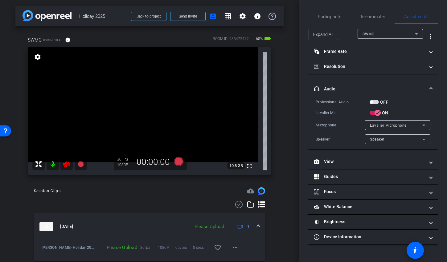
click at [64, 162] on icon at bounding box center [66, 164] width 7 height 7
click at [231, 249] on mat-icon "more_horiz" at bounding box center [234, 247] width 7 height 7
click at [236, 219] on span "Upload" at bounding box center [241, 219] width 25 height 7
click at [178, 161] on icon at bounding box center [178, 161] width 9 height 9
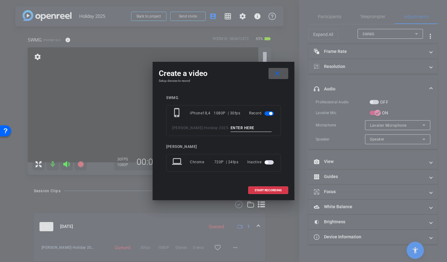
click at [230, 130] on input at bounding box center [250, 128] width 41 height 8
type input "Gavin TA2"
click at [259, 190] on span "START RECORDING" at bounding box center [267, 190] width 27 height 3
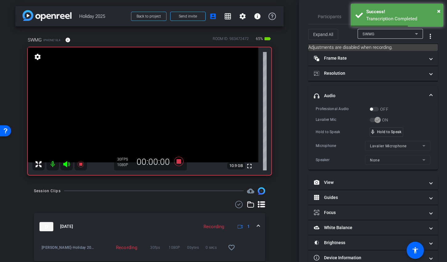
click at [64, 167] on icon at bounding box center [66, 164] width 7 height 7
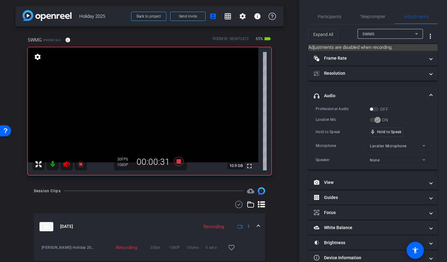
click at [67, 165] on icon at bounding box center [66, 164] width 7 height 7
click at [65, 163] on icon at bounding box center [66, 164] width 6 height 6
click at [66, 162] on icon at bounding box center [66, 164] width 6 height 6
click at [65, 164] on icon at bounding box center [66, 164] width 6 height 6
click at [64, 165] on icon at bounding box center [66, 164] width 7 height 7
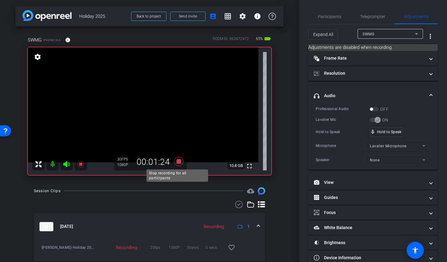
click at [177, 163] on icon at bounding box center [178, 161] width 9 height 9
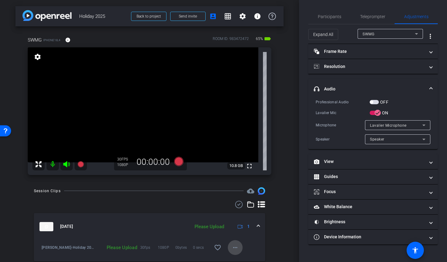
click at [231, 248] on mat-icon "more_horiz" at bounding box center [234, 247] width 7 height 7
click at [237, 220] on span "Upload" at bounding box center [241, 219] width 25 height 7
click at [177, 163] on icon at bounding box center [178, 161] width 9 height 9
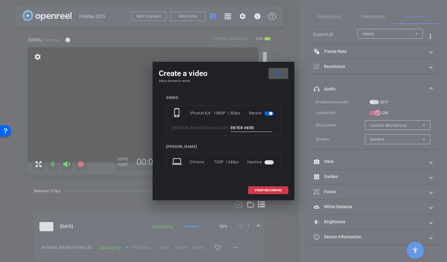
click at [230, 127] on input at bounding box center [250, 128] width 41 height 8
type input "T"
type input "Gavin TA3"
click at [261, 193] on span at bounding box center [267, 190] width 39 height 15
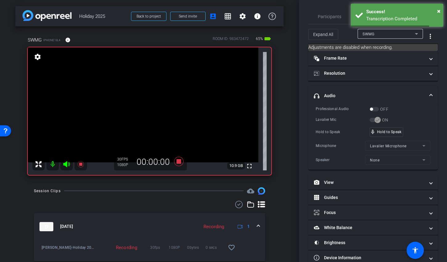
drag, startPoint x: 67, startPoint y: 164, endPoint x: 71, endPoint y: 159, distance: 6.2
click at [67, 164] on icon at bounding box center [66, 164] width 7 height 7
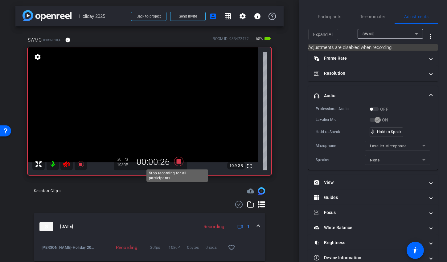
click at [177, 162] on icon at bounding box center [178, 161] width 9 height 9
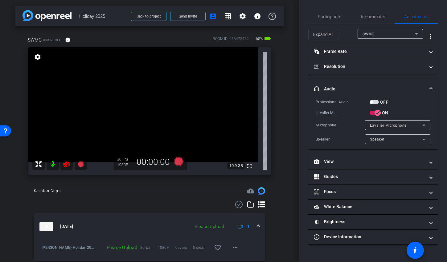
click at [67, 166] on icon at bounding box center [66, 164] width 6 height 6
click at [231, 248] on mat-icon "more_horiz" at bounding box center [234, 247] width 7 height 7
click at [242, 220] on span "Upload" at bounding box center [241, 219] width 25 height 7
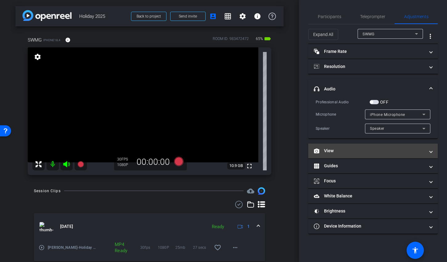
click at [341, 154] on mat-panel-title "View" at bounding box center [368, 151] width 111 height 6
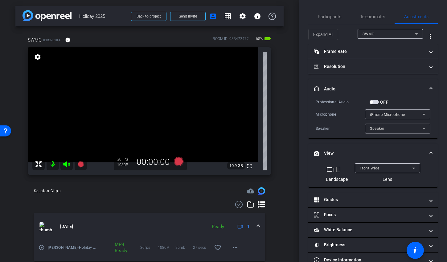
click at [337, 167] on mat-icon "crop_portrait" at bounding box center [337, 169] width 7 height 7
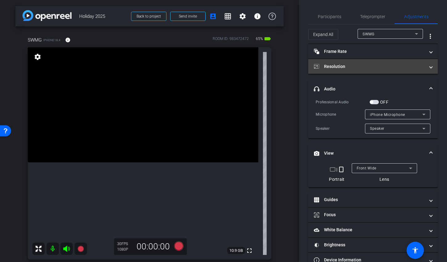
click at [378, 65] on mat-panel-title "Resolution" at bounding box center [368, 66] width 111 height 6
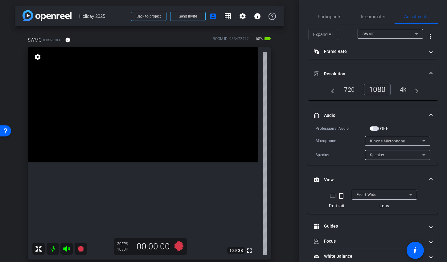
click at [365, 194] on span "Front Wide" at bounding box center [366, 195] width 20 height 4
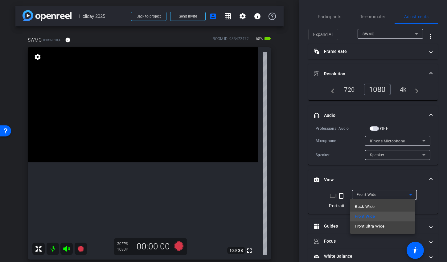
click at [322, 189] on div at bounding box center [223, 131] width 447 height 262
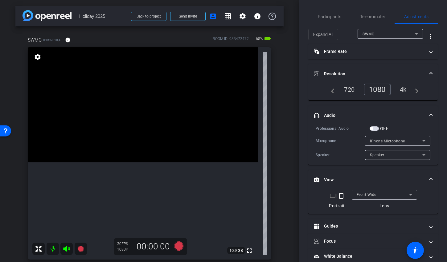
click at [329, 195] on mat-icon "crop_landscape" at bounding box center [332, 195] width 7 height 7
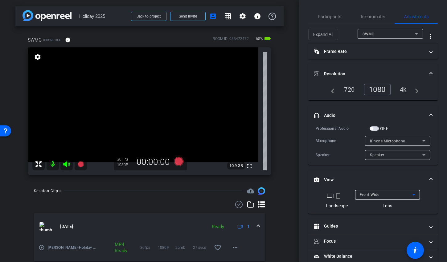
click at [374, 194] on span "Front Wide" at bounding box center [369, 195] width 20 height 4
click at [385, 196] on div "Back Wide" at bounding box center [385, 195] width 52 height 8
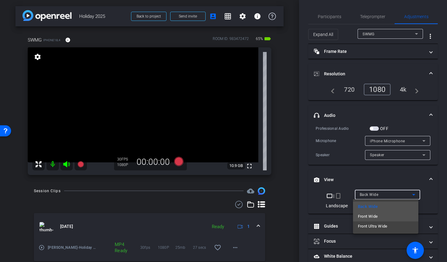
click at [376, 217] on span "Front Wide" at bounding box center [368, 216] width 20 height 7
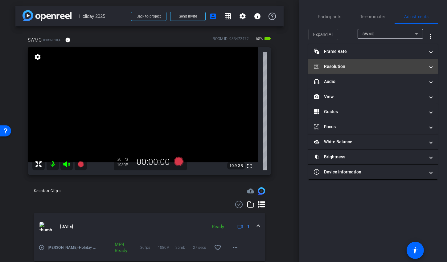
click at [347, 71] on mat-expansion-panel-header "Resolution" at bounding box center [372, 66] width 129 height 15
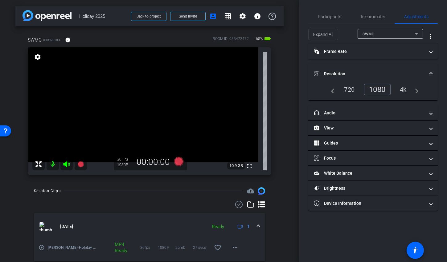
click at [398, 88] on div "4k" at bounding box center [403, 89] width 16 height 10
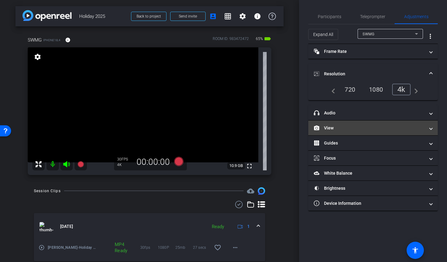
click at [342, 130] on mat-panel-title "View" at bounding box center [368, 128] width 111 height 6
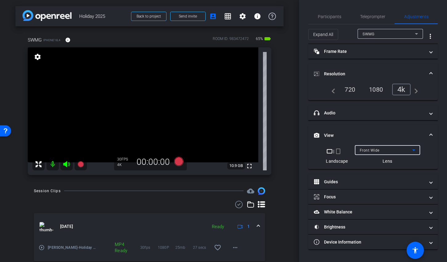
click at [381, 152] on div "Front Wide" at bounding box center [385, 151] width 52 height 8
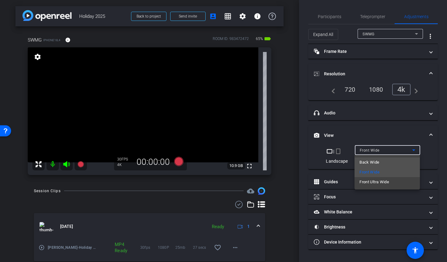
click at [364, 163] on span "Back Wide" at bounding box center [369, 162] width 20 height 7
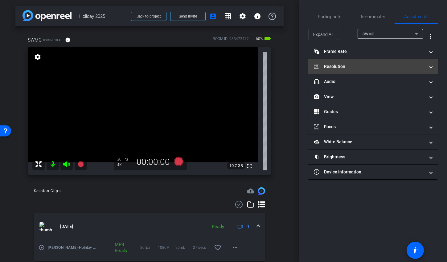
click at [366, 65] on mat-panel-title "Resolution" at bounding box center [368, 66] width 111 height 6
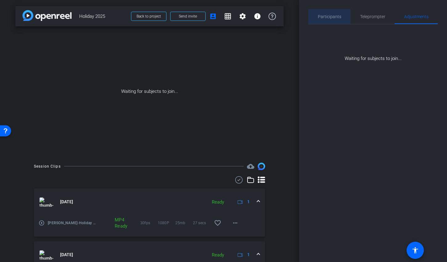
click at [330, 14] on span "Participants" at bounding box center [328, 16] width 23 height 4
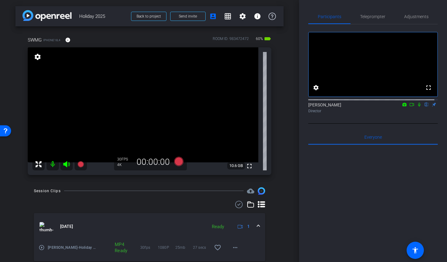
click at [121, 98] on video at bounding box center [143, 104] width 230 height 115
click at [140, 105] on video at bounding box center [143, 104] width 230 height 115
click at [192, 139] on video at bounding box center [143, 104] width 230 height 115
click at [110, 103] on video at bounding box center [143, 104] width 230 height 115
click at [127, 128] on video at bounding box center [143, 104] width 230 height 115
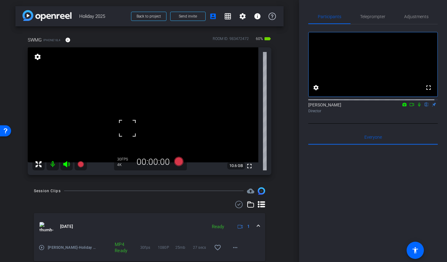
click at [214, 147] on video at bounding box center [143, 104] width 230 height 115
click at [115, 101] on video at bounding box center [143, 104] width 230 height 115
click at [418, 17] on span "Adjustments" at bounding box center [416, 16] width 24 height 4
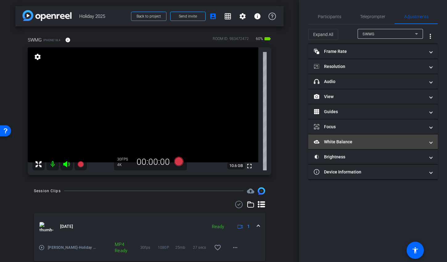
click at [335, 141] on mat-panel-title "White Balance White Balance" at bounding box center [368, 142] width 111 height 6
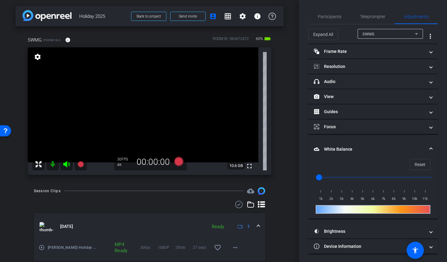
scroll to position [1, 0]
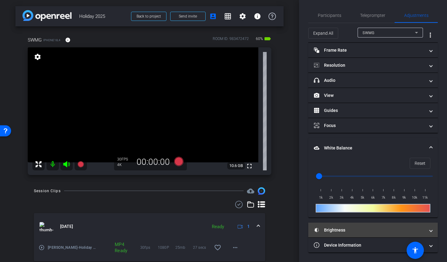
click at [337, 232] on mat-panel-title "Brightness" at bounding box center [368, 230] width 111 height 6
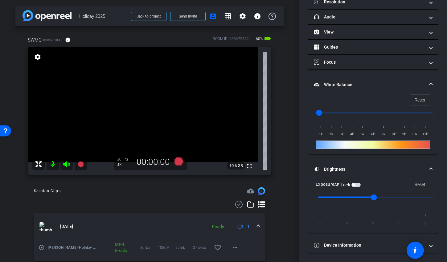
scroll to position [65, 0]
click at [355, 198] on input "range" at bounding box center [374, 198] width 127 height 14
click at [367, 198] on input "range" at bounding box center [374, 198] width 127 height 14
click at [116, 101] on video at bounding box center [143, 104] width 230 height 115
click at [133, 103] on video at bounding box center [143, 104] width 230 height 115
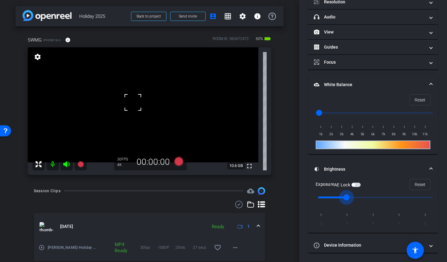
click at [359, 197] on input "range" at bounding box center [374, 198] width 127 height 14
click at [118, 101] on video at bounding box center [143, 104] width 230 height 115
click at [133, 101] on video at bounding box center [143, 104] width 230 height 115
click at [111, 103] on video at bounding box center [143, 104] width 230 height 115
click at [357, 197] on input "range" at bounding box center [374, 198] width 127 height 14
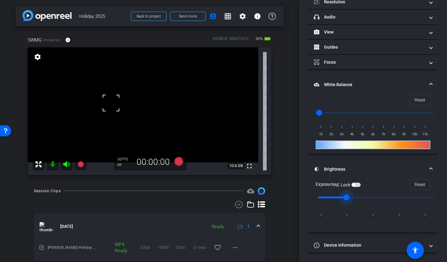
click at [134, 105] on video at bounding box center [143, 104] width 230 height 115
click at [117, 107] on video at bounding box center [143, 104] width 230 height 115
click at [358, 184] on span "button" at bounding box center [355, 185] width 9 height 4
click at [354, 185] on span "button" at bounding box center [355, 185] width 9 height 4
type input "0"
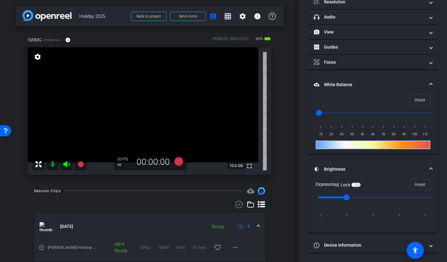
click at [361, 199] on input "range" at bounding box center [374, 198] width 127 height 14
click at [410, 183] on span at bounding box center [420, 184] width 20 height 15
click at [181, 164] on icon at bounding box center [178, 161] width 15 height 11
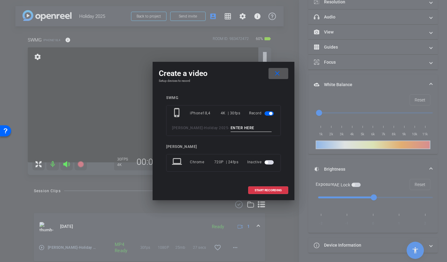
click at [239, 128] on input at bounding box center [250, 128] width 41 height 8
type input "Broll Matt and Kids"
click at [265, 189] on span "START RECORDING" at bounding box center [267, 190] width 27 height 3
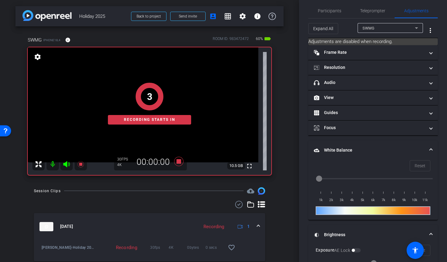
scroll to position [0, 0]
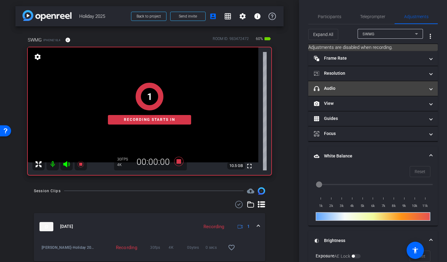
click at [383, 90] on mat-panel-title "headphone icon Audio" at bounding box center [368, 88] width 111 height 6
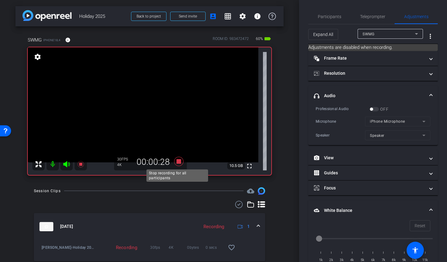
click at [175, 162] on icon at bounding box center [178, 161] width 9 height 9
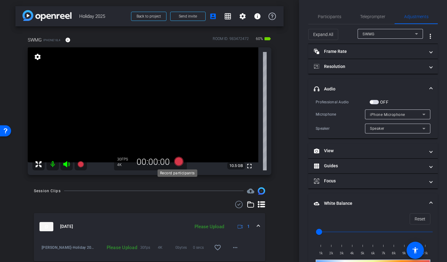
click at [176, 162] on icon at bounding box center [178, 161] width 9 height 9
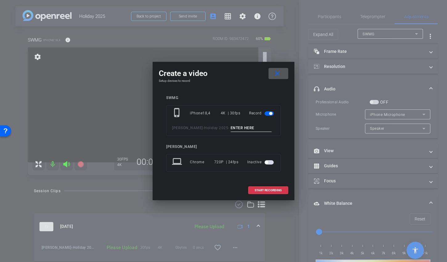
click at [236, 127] on input at bounding box center [250, 128] width 41 height 8
type input "Matt broll kids TA2"
click at [277, 195] on span at bounding box center [267, 190] width 39 height 15
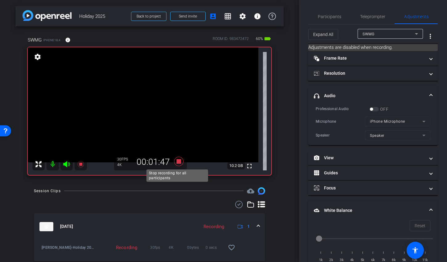
click at [173, 163] on icon at bounding box center [178, 161] width 15 height 11
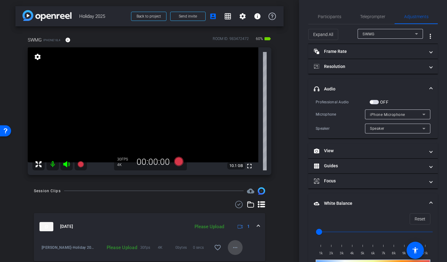
click at [235, 249] on mat-icon "more_horiz" at bounding box center [234, 247] width 7 height 7
click at [235, 219] on span "Upload" at bounding box center [241, 219] width 25 height 7
click at [282, 134] on div "arrow_back Holiday 2025 Back to project Send invite account_box grid_on setting…" at bounding box center [149, 131] width 299 height 262
click at [178, 162] on icon at bounding box center [178, 161] width 9 height 9
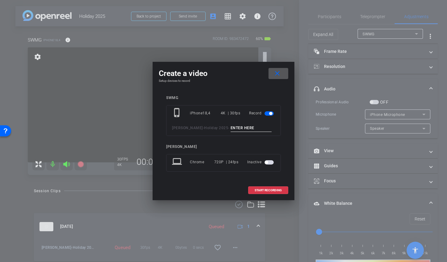
click at [230, 128] on input at bounding box center [250, 128] width 41 height 8
type input "Matt Broll TA3"
click at [270, 191] on span "START RECORDING" at bounding box center [267, 190] width 27 height 3
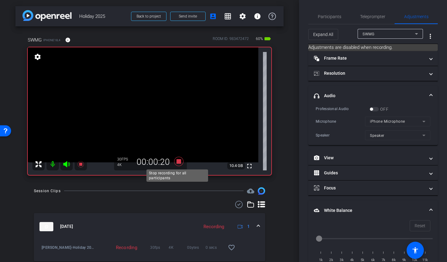
click at [176, 161] on icon at bounding box center [178, 161] width 9 height 9
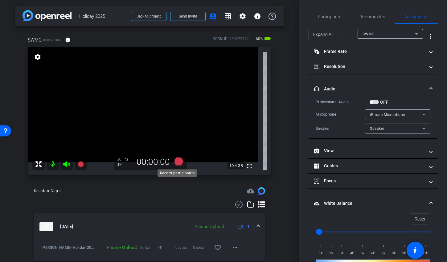
click at [180, 166] on icon at bounding box center [178, 161] width 15 height 11
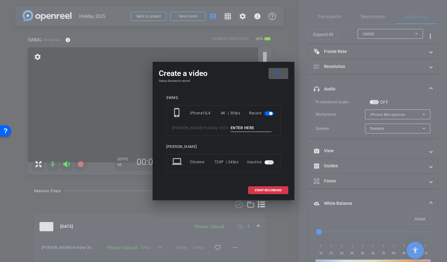
click at [230, 128] on input at bounding box center [250, 128] width 41 height 8
type input "T"
type input "Matt Broll TA4"
click at [267, 192] on span "START RECORDING" at bounding box center [267, 190] width 27 height 3
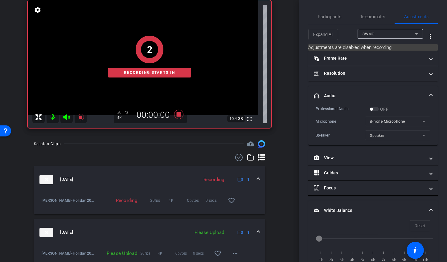
scroll to position [48, 0]
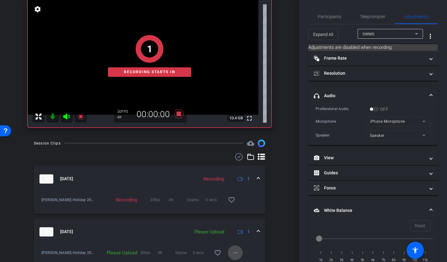
click at [232, 253] on mat-icon "more_horiz" at bounding box center [234, 252] width 7 height 7
click at [234, 222] on span "Upload" at bounding box center [241, 224] width 25 height 7
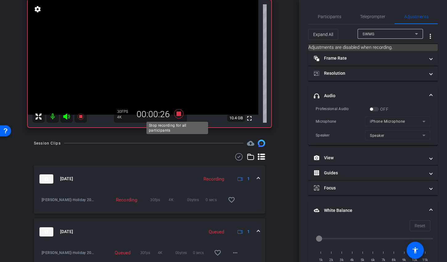
click at [178, 115] on icon at bounding box center [178, 113] width 9 height 9
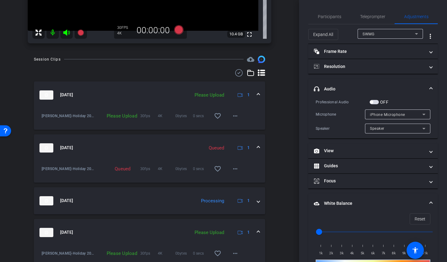
scroll to position [0, 0]
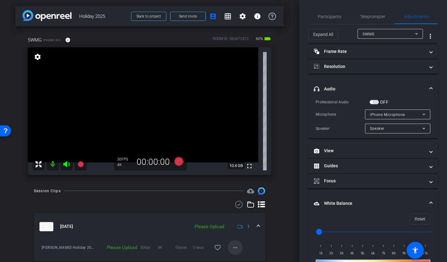
click at [234, 245] on mat-icon "more_horiz" at bounding box center [234, 247] width 7 height 7
click at [234, 219] on span "Upload" at bounding box center [241, 219] width 25 height 7
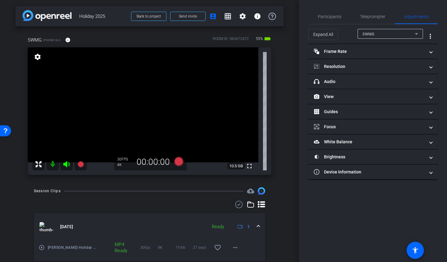
click at [378, 61] on mat-expansion-panel-header "Resolution" at bounding box center [372, 66] width 129 height 15
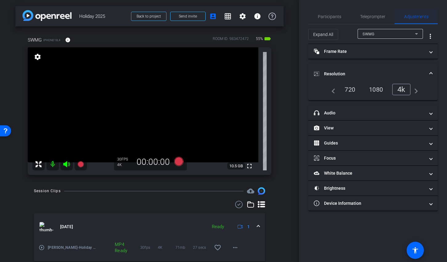
click at [419, 19] on span "Adjustments" at bounding box center [416, 16] width 24 height 15
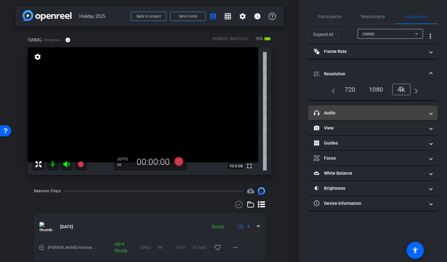
click at [342, 112] on mat-panel-title "headphone icon Audio" at bounding box center [368, 113] width 111 height 6
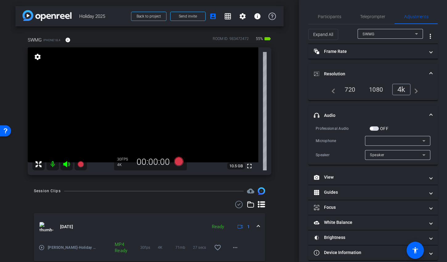
click at [379, 141] on div at bounding box center [396, 140] width 52 height 7
click at [378, 152] on span "iPhone Microphone" at bounding box center [383, 153] width 35 height 7
click at [377, 129] on span "button" at bounding box center [373, 129] width 9 height 4
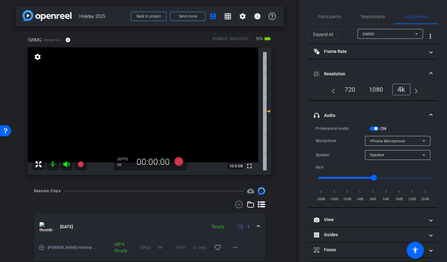
click at [374, 129] on span "button" at bounding box center [375, 128] width 3 height 3
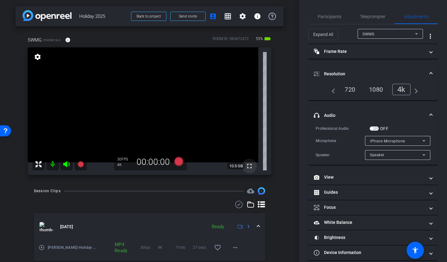
click at [245, 167] on mat-icon "fullscreen" at bounding box center [248, 166] width 7 height 7
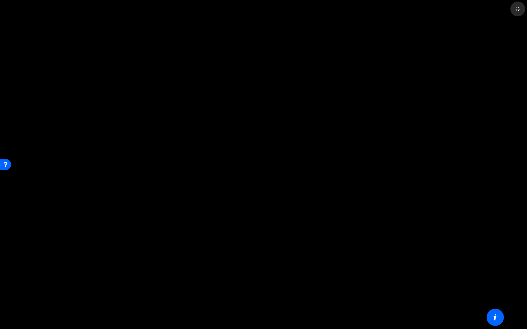
click at [446, 8] on mat-icon "fullscreen_exit" at bounding box center [517, 8] width 7 height 7
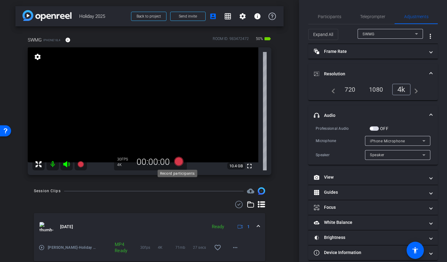
click at [176, 161] on icon at bounding box center [178, 161] width 9 height 9
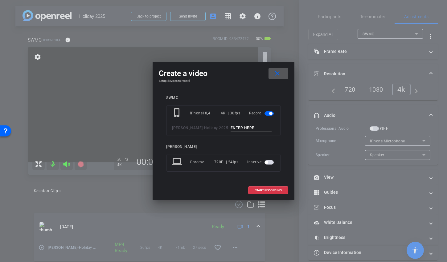
click at [230, 130] on input at bounding box center [250, 128] width 41 height 8
type input "B"
type input "Laura Broll TA1"
click at [254, 192] on button "START RECORDING" at bounding box center [268, 191] width 40 height 8
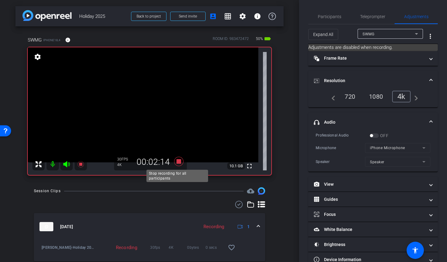
click at [175, 162] on icon at bounding box center [178, 161] width 9 height 9
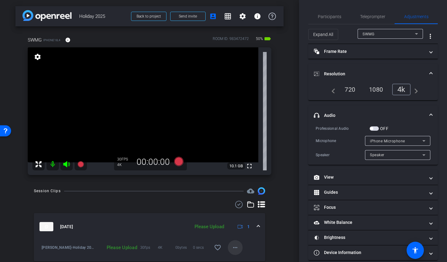
click at [232, 246] on mat-icon "more_horiz" at bounding box center [234, 247] width 7 height 7
click at [237, 223] on span "Upload" at bounding box center [241, 219] width 25 height 7
click at [175, 164] on icon at bounding box center [178, 161] width 9 height 9
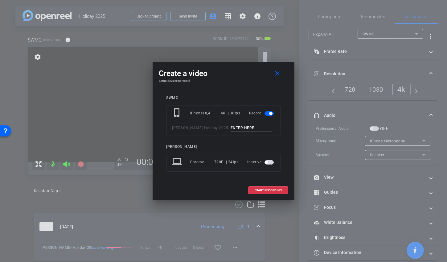
click at [215, 129] on div "Steckler - Holiday 2025 -" at bounding box center [223, 128] width 103 height 8
click at [230, 130] on input at bounding box center [250, 128] width 41 height 8
click at [240, 127] on input "KLaura BRikk TA2" at bounding box center [250, 128] width 41 height 8
click at [230, 127] on input "KLaura BRoll TA2" at bounding box center [250, 128] width 41 height 8
type input "Laura BRoll TA2"
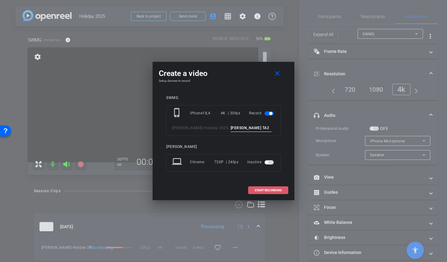
click at [267, 188] on span at bounding box center [267, 190] width 39 height 15
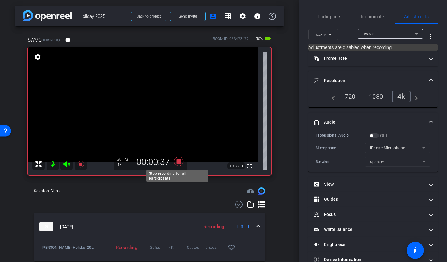
click at [179, 162] on icon at bounding box center [178, 161] width 9 height 9
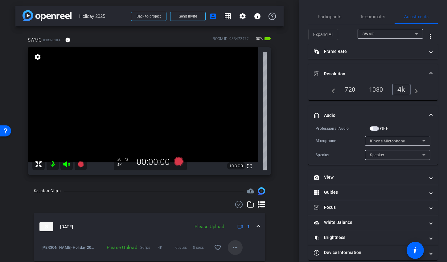
click at [228, 247] on span at bounding box center [235, 247] width 15 height 15
click at [233, 221] on span "Upload" at bounding box center [241, 219] width 25 height 7
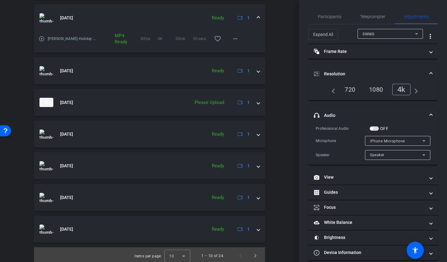
scroll to position [353, 0]
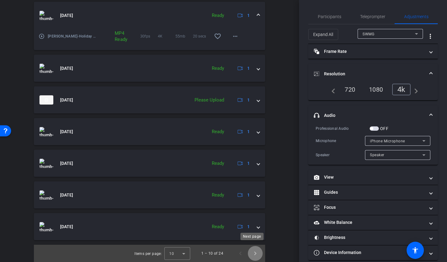
click at [252, 252] on span "Next page" at bounding box center [255, 253] width 15 height 15
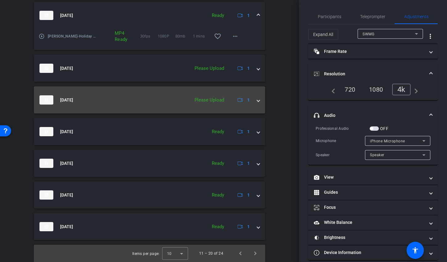
click at [252, 101] on div "Sep 27, 2025 Please Upload 1" at bounding box center [147, 99] width 217 height 9
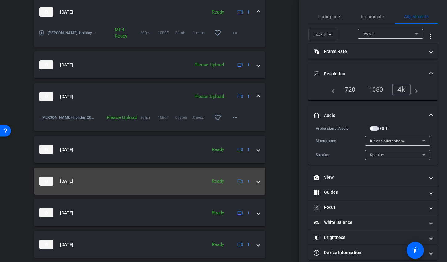
click at [260, 183] on mat-expansion-panel-header "Sep 27, 2025 Ready 1" at bounding box center [149, 181] width 231 height 27
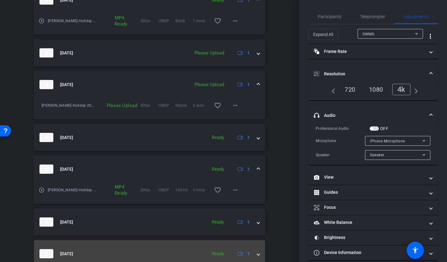
scroll to position [395, 0]
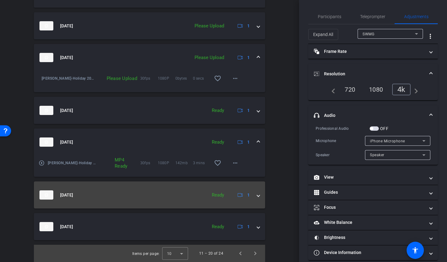
click at [256, 192] on mat-expansion-panel-header "Sep 27, 2025 Ready 1" at bounding box center [149, 195] width 231 height 27
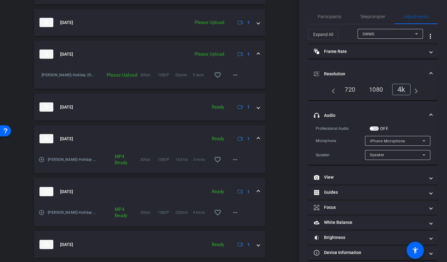
click at [42, 212] on mat-icon "play_circle_outline" at bounding box center [41, 213] width 6 height 6
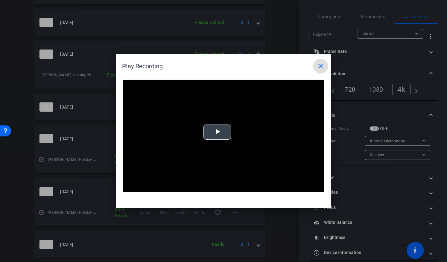
click at [217, 132] on span "Video Player" at bounding box center [217, 132] width 0 height 0
click at [319, 69] on mat-icon "close" at bounding box center [320, 66] width 7 height 7
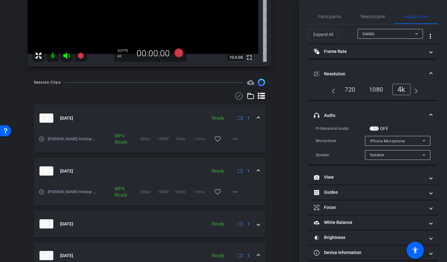
scroll to position [0, 0]
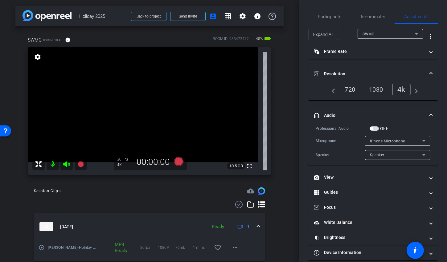
click at [380, 93] on div "1080" at bounding box center [375, 89] width 23 height 10
click at [326, 18] on span "Participants" at bounding box center [328, 16] width 23 height 4
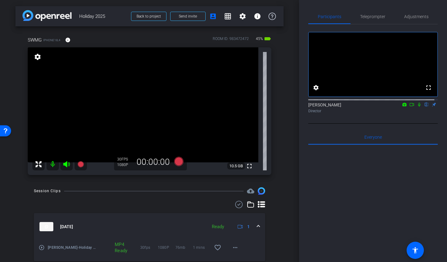
click at [416, 107] on icon at bounding box center [418, 105] width 5 height 4
click at [417, 107] on icon at bounding box center [418, 105] width 3 height 4
click at [416, 107] on icon at bounding box center [418, 105] width 5 height 4
click at [414, 17] on span "Adjustments" at bounding box center [416, 16] width 24 height 4
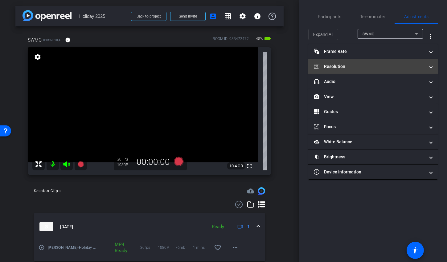
click at [353, 65] on mat-panel-title "Resolution" at bounding box center [368, 66] width 111 height 6
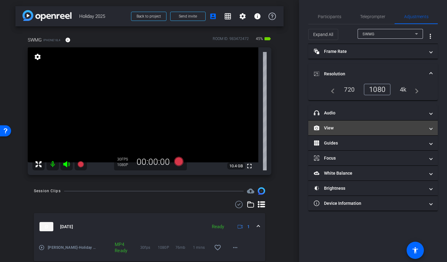
click at [362, 129] on mat-panel-title "View" at bounding box center [368, 128] width 111 height 6
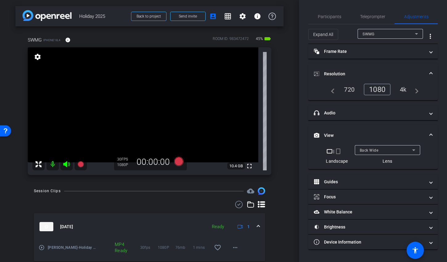
click at [397, 156] on div at bounding box center [386, 158] width 65 height 7
click at [394, 152] on div "Back Wide" at bounding box center [385, 151] width 52 height 8
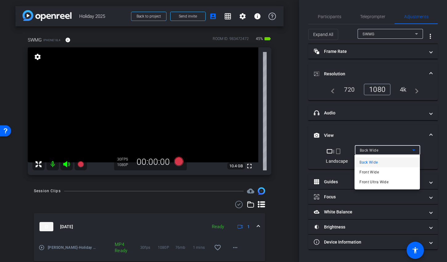
click at [361, 129] on div at bounding box center [223, 131] width 447 height 262
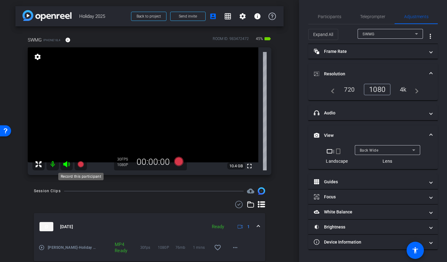
click at [82, 165] on icon at bounding box center [80, 164] width 6 height 6
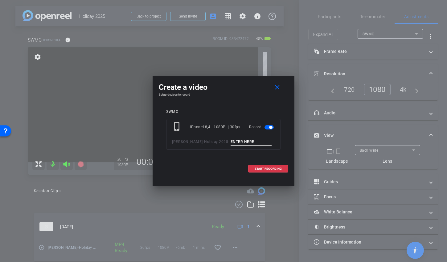
click at [230, 141] on input at bounding box center [250, 142] width 41 height 8
type input "extra"
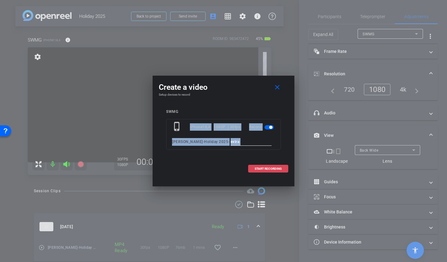
click at [274, 162] on div "Create a video close Setup devices to record SWMG phone_iphone iPhone18,4 1080P…" at bounding box center [223, 127] width 142 height 103
click at [271, 166] on span at bounding box center [267, 169] width 39 height 15
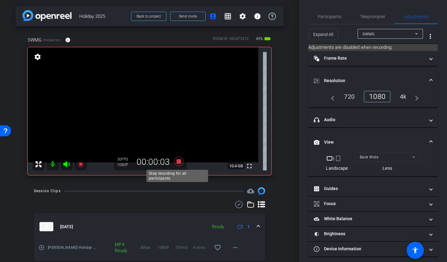
click at [176, 162] on icon at bounding box center [178, 161] width 9 height 9
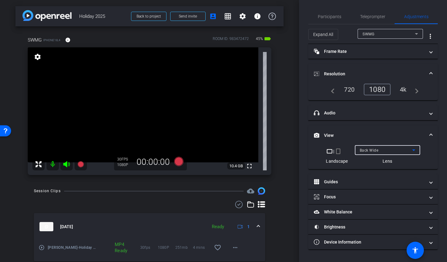
click at [388, 151] on div "Back Wide" at bounding box center [385, 151] width 52 height 8
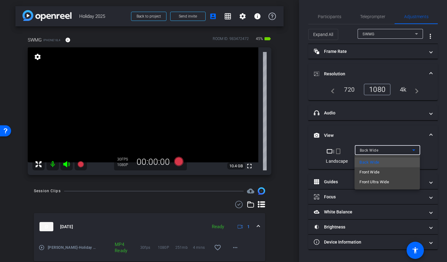
click at [383, 176] on mat-option "Front Wide" at bounding box center [386, 173] width 65 height 10
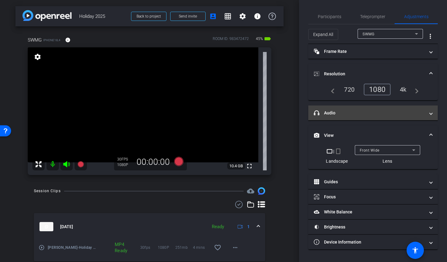
click at [324, 117] on mat-expansion-panel-header "headphone icon Audio" at bounding box center [372, 113] width 129 height 15
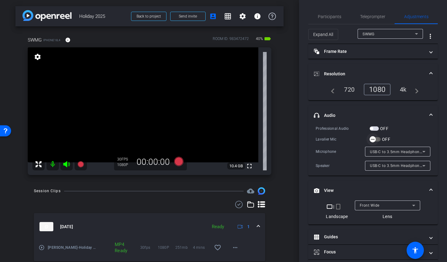
click at [378, 141] on span "button" at bounding box center [374, 139] width 11 height 4
click at [175, 163] on icon at bounding box center [178, 161] width 9 height 9
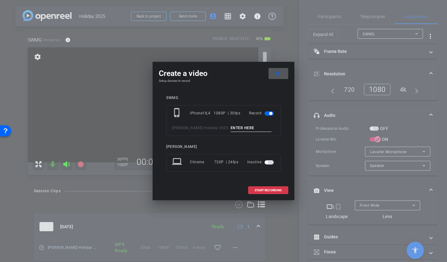
click at [236, 127] on input at bounding box center [250, 128] width 41 height 8
type input "Group TA1"
click at [266, 188] on span at bounding box center [267, 190] width 39 height 15
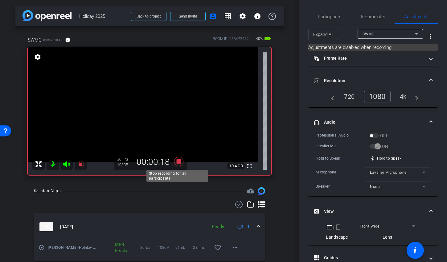
drag, startPoint x: 176, startPoint y: 162, endPoint x: 179, endPoint y: 165, distance: 4.2
click at [179, 165] on icon at bounding box center [178, 161] width 15 height 11
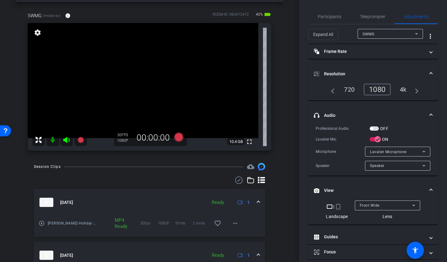
scroll to position [51, 0]
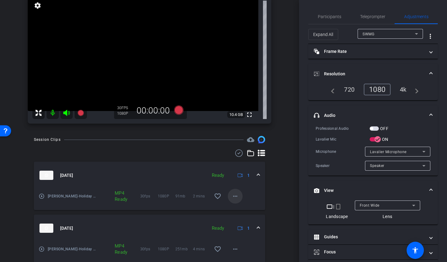
click at [234, 193] on mat-icon "more_horiz" at bounding box center [234, 196] width 7 height 7
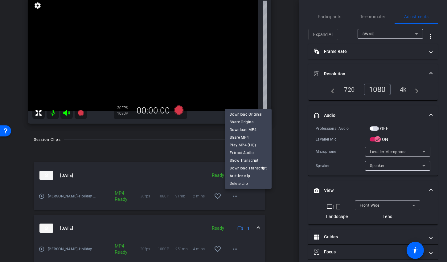
click at [190, 154] on div at bounding box center [223, 131] width 447 height 262
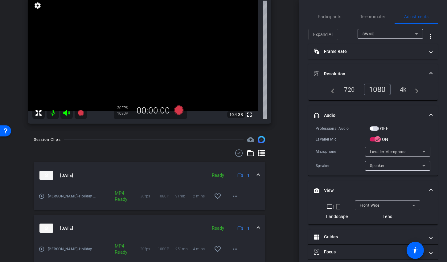
scroll to position [0, 0]
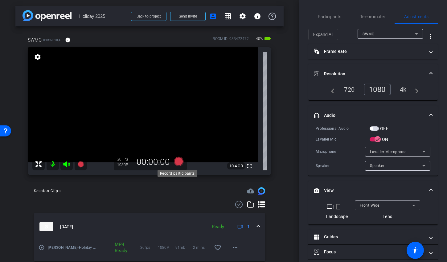
click at [171, 157] on icon at bounding box center [178, 161] width 15 height 11
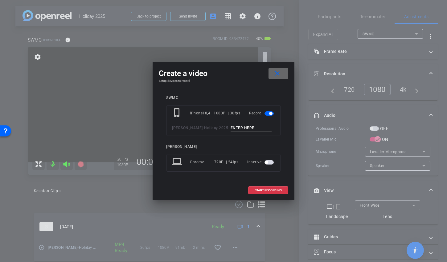
click at [276, 73] on mat-icon "close" at bounding box center [277, 74] width 8 height 8
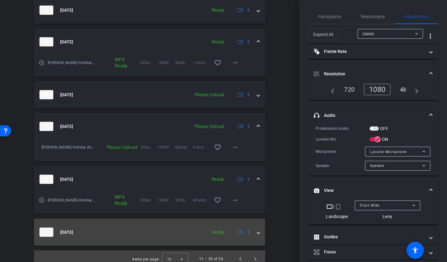
scroll to position [416, 0]
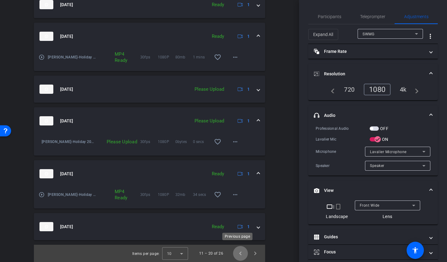
click at [236, 246] on span "Previous page" at bounding box center [240, 253] width 15 height 15
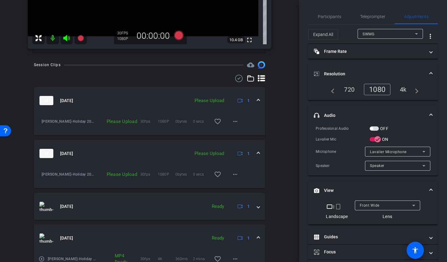
scroll to position [87, 0]
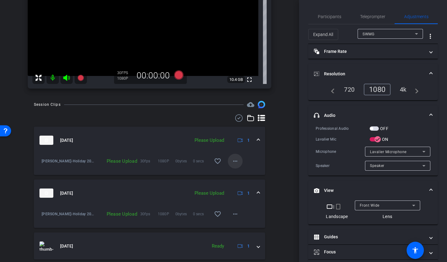
click at [228, 166] on span at bounding box center [235, 161] width 15 height 15
click at [234, 174] on span "Upload" at bounding box center [241, 174] width 25 height 7
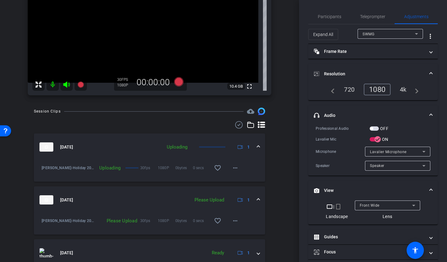
scroll to position [50, 0]
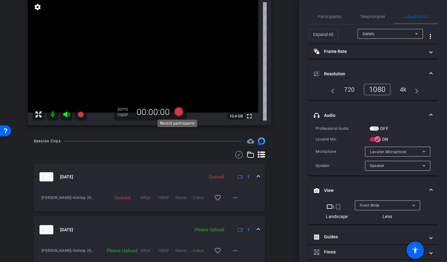
click at [174, 111] on icon at bounding box center [178, 111] width 9 height 9
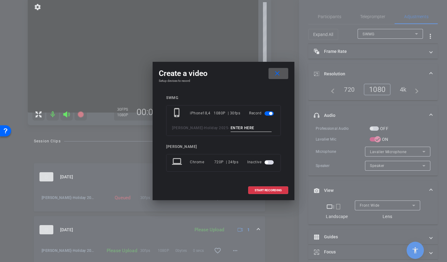
click at [230, 129] on input at bounding box center [250, 128] width 41 height 8
type input "Group 2"
click at [251, 190] on span at bounding box center [267, 190] width 39 height 15
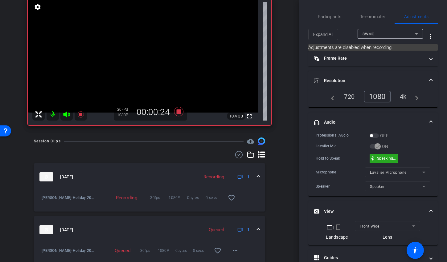
click at [384, 163] on div "mic_none Speaking..." at bounding box center [383, 159] width 28 height 10
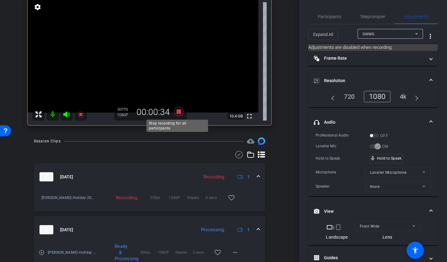
click at [175, 111] on icon at bounding box center [178, 111] width 9 height 9
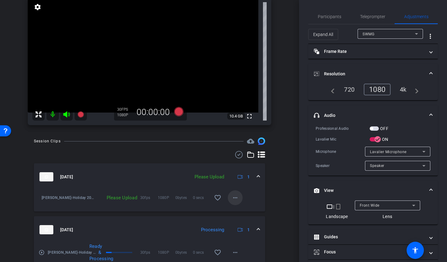
click at [235, 199] on mat-icon "more_horiz" at bounding box center [234, 197] width 7 height 7
click at [238, 213] on span "Upload" at bounding box center [241, 210] width 25 height 7
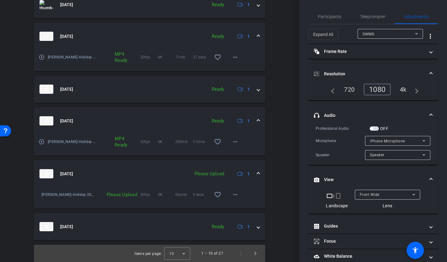
scroll to position [416, 0]
click at [233, 192] on mat-icon "more_horiz" at bounding box center [234, 194] width 7 height 7
click at [236, 204] on span "Upload" at bounding box center [241, 204] width 25 height 7
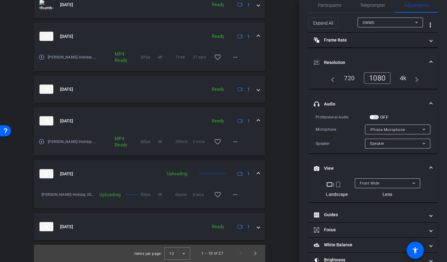
scroll to position [41, 0]
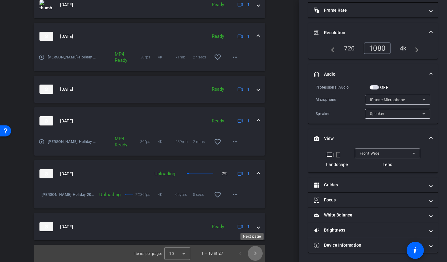
click at [255, 249] on span "Next page" at bounding box center [255, 253] width 15 height 15
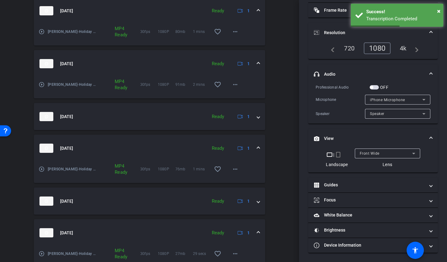
scroll to position [416, 0]
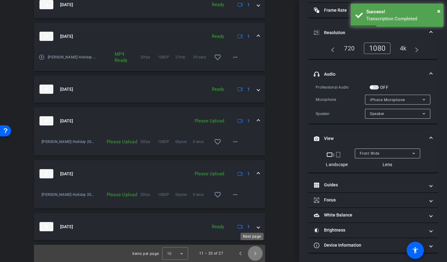
click at [252, 254] on span "Next page" at bounding box center [255, 253] width 15 height 15
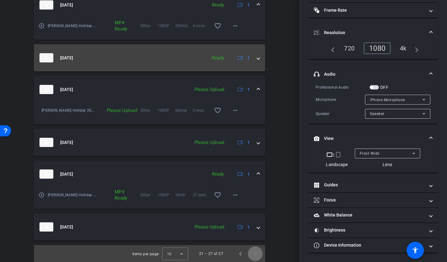
scroll to position [269, 0]
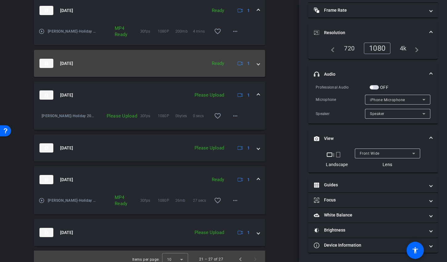
click at [259, 65] on mat-expansion-panel-header "Sep 27, 2025 Ready 1" at bounding box center [149, 63] width 231 height 27
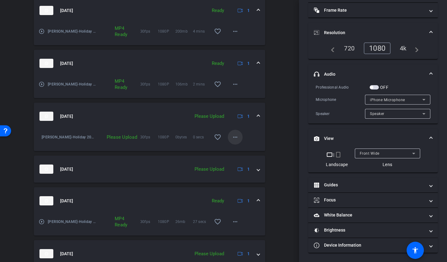
click at [231, 141] on mat-icon "more_horiz" at bounding box center [234, 137] width 7 height 7
click at [238, 152] on span "Upload" at bounding box center [241, 150] width 25 height 7
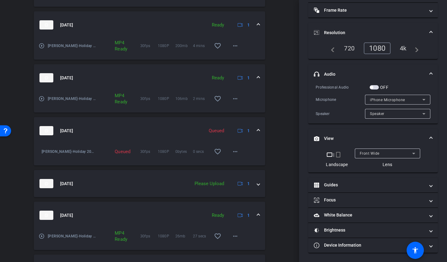
scroll to position [300, 0]
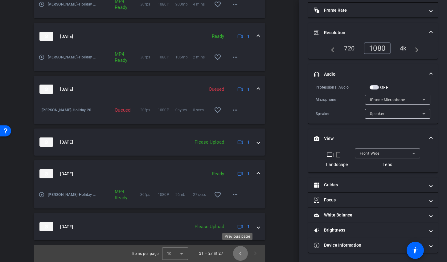
click at [234, 249] on span "Previous page" at bounding box center [240, 253] width 15 height 15
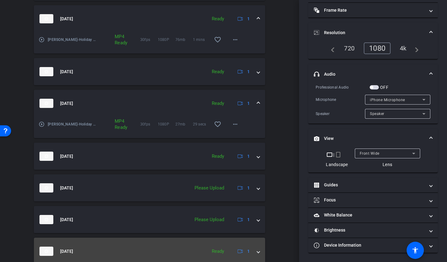
scroll to position [395, 0]
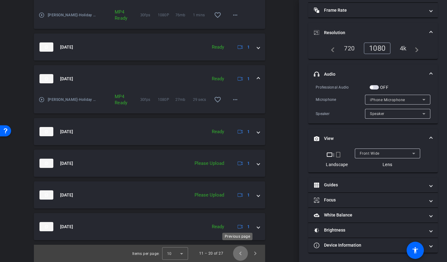
click at [240, 249] on span "Previous page" at bounding box center [240, 253] width 15 height 15
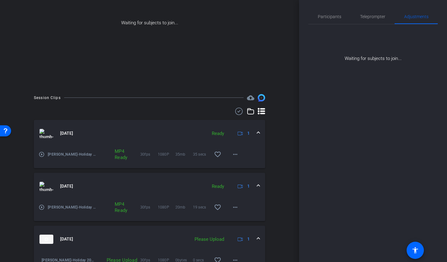
scroll to position [44, 0]
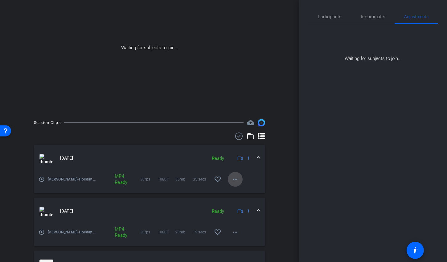
click at [233, 180] on mat-icon "more_horiz" at bounding box center [234, 179] width 7 height 7
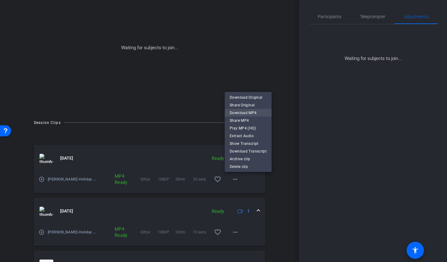
click at [250, 114] on span "Download MP4" at bounding box center [247, 112] width 37 height 7
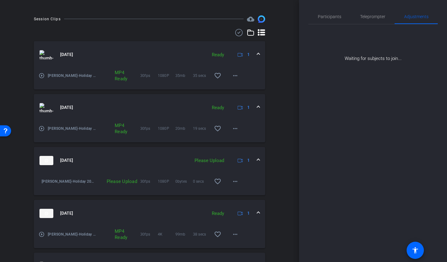
scroll to position [232, 0]
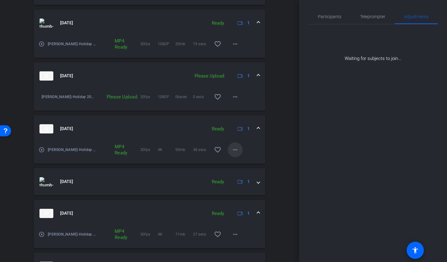
click at [231, 147] on mat-icon "more_horiz" at bounding box center [234, 149] width 7 height 7
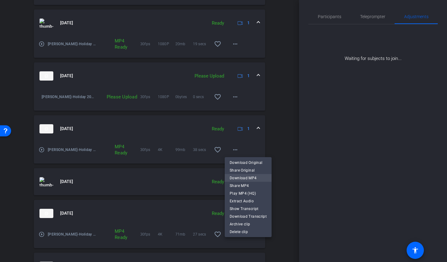
click at [234, 176] on span "Download MP4" at bounding box center [247, 178] width 37 height 7
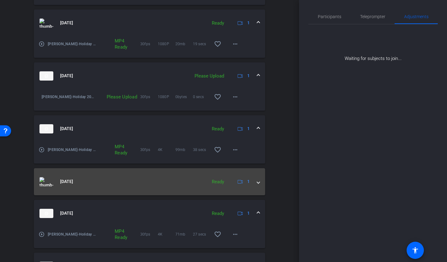
click at [256, 183] on mat-expansion-panel-header "Sep 27, 2025 Ready 1" at bounding box center [149, 181] width 231 height 27
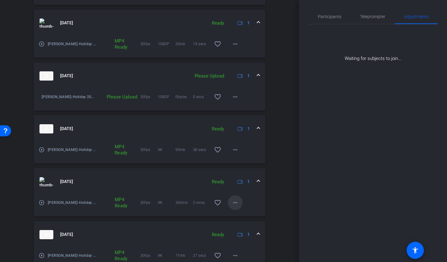
click at [233, 200] on mat-icon "more_horiz" at bounding box center [234, 202] width 7 height 7
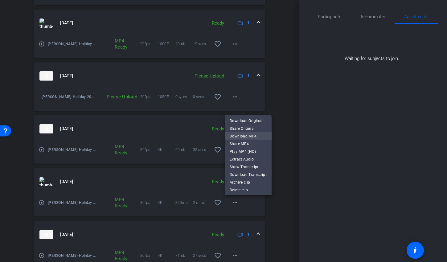
click at [244, 138] on span "Download MP4" at bounding box center [247, 136] width 37 height 7
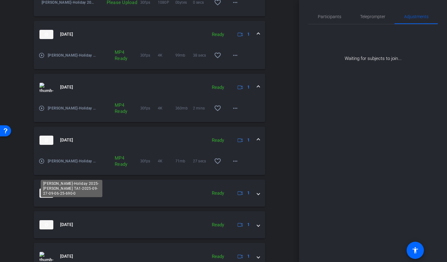
scroll to position [375, 0]
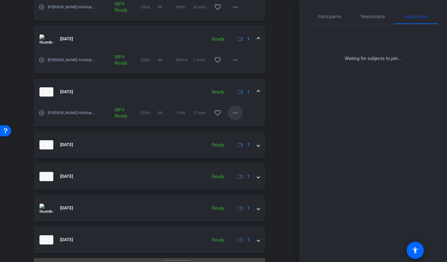
click at [232, 116] on mat-icon "more_horiz" at bounding box center [234, 112] width 7 height 7
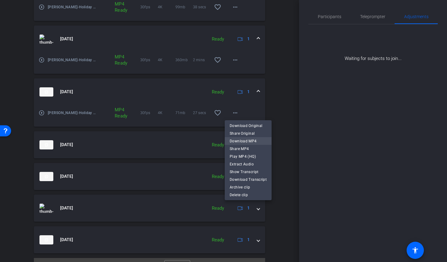
click at [231, 142] on span "Download MP4" at bounding box center [247, 140] width 37 height 7
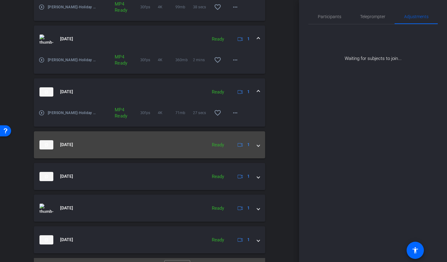
click at [251, 145] on div "Sep 27, 2025 Ready 1" at bounding box center [147, 144] width 217 height 9
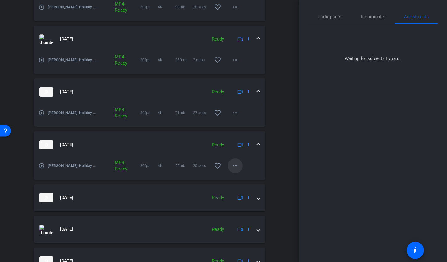
click at [231, 164] on mat-icon "more_horiz" at bounding box center [234, 165] width 7 height 7
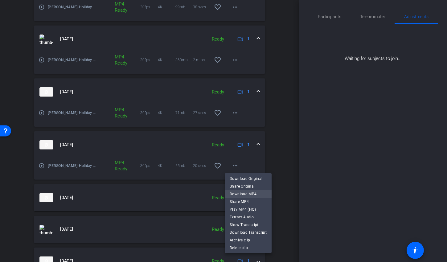
click at [232, 194] on span "Download MP4" at bounding box center [247, 193] width 37 height 7
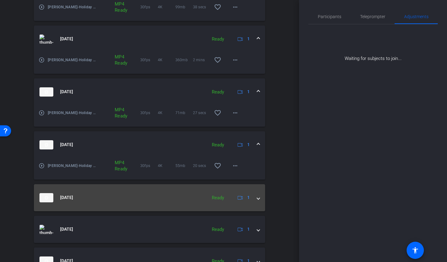
click at [257, 199] on span at bounding box center [258, 198] width 2 height 6
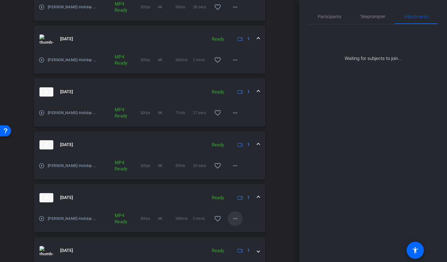
click at [234, 218] on mat-icon "more_horiz" at bounding box center [234, 218] width 7 height 7
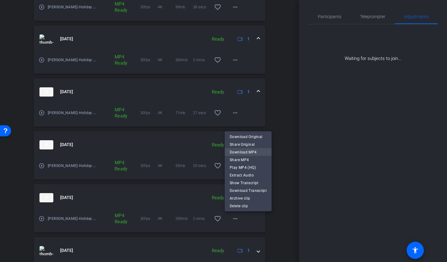
click at [248, 149] on span "Download MP4" at bounding box center [247, 151] width 37 height 7
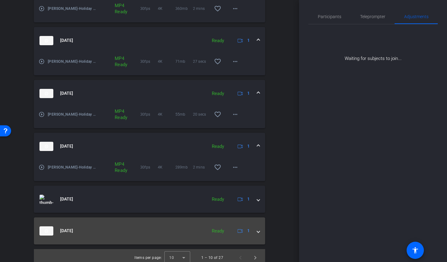
scroll to position [431, 0]
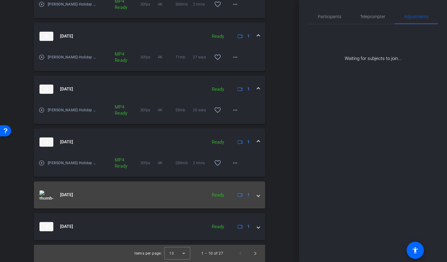
click at [257, 198] on span at bounding box center [258, 195] width 2 height 6
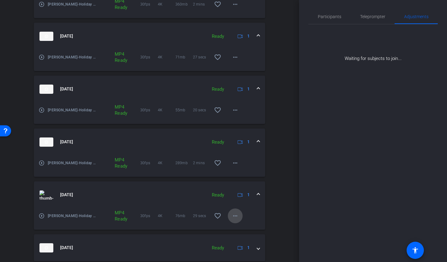
click at [231, 214] on mat-icon "more_horiz" at bounding box center [234, 215] width 7 height 7
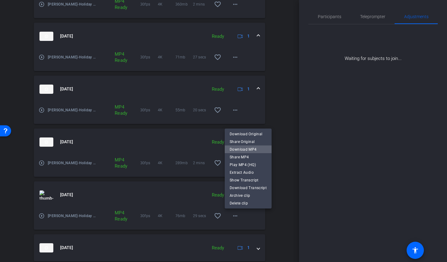
click at [251, 150] on span "Download MP4" at bounding box center [247, 149] width 37 height 7
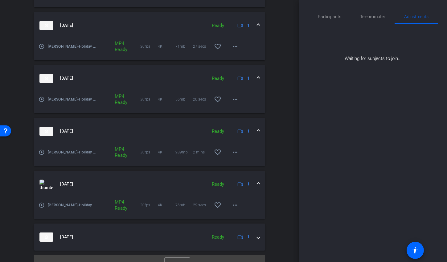
scroll to position [452, 0]
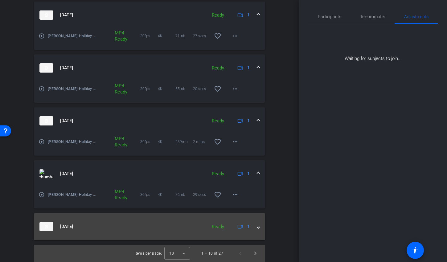
click at [257, 227] on span at bounding box center [258, 227] width 2 height 6
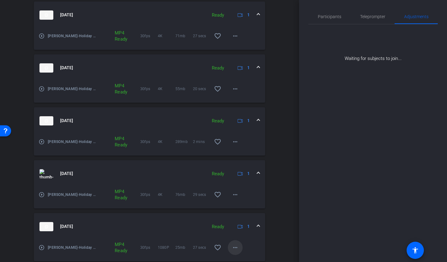
click at [237, 249] on span at bounding box center [235, 247] width 15 height 15
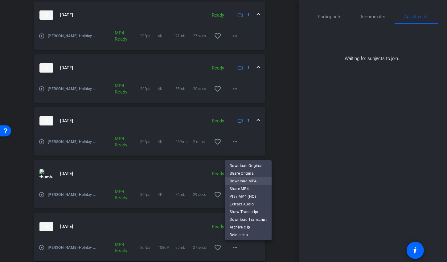
click at [247, 180] on span "Download MP4" at bounding box center [247, 181] width 37 height 7
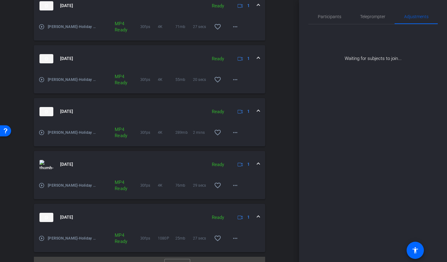
scroll to position [473, 0]
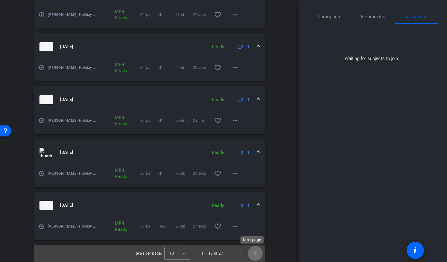
click at [249, 252] on span "Next page" at bounding box center [255, 253] width 15 height 15
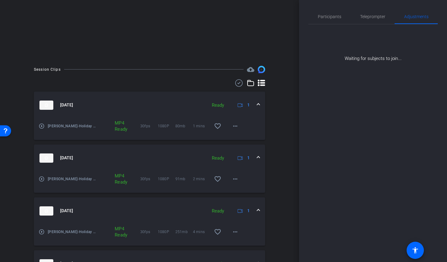
scroll to position [93, 0]
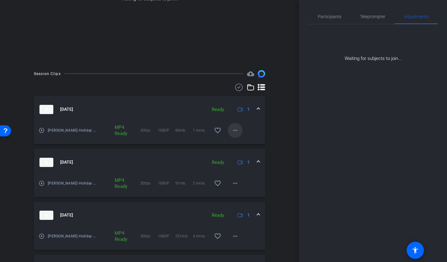
click at [239, 131] on span at bounding box center [235, 130] width 15 height 15
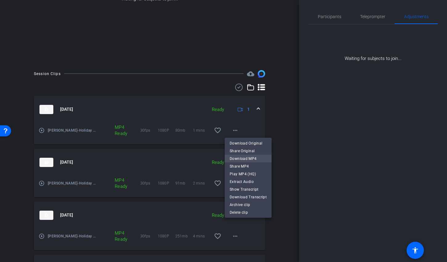
click at [238, 156] on span "Download MP4" at bounding box center [247, 158] width 37 height 7
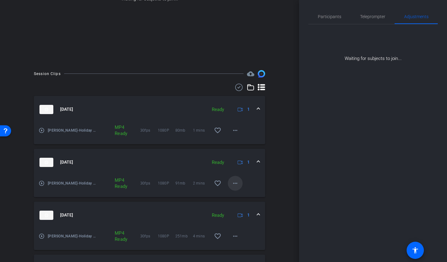
click at [234, 184] on mat-icon "more_horiz" at bounding box center [234, 183] width 7 height 7
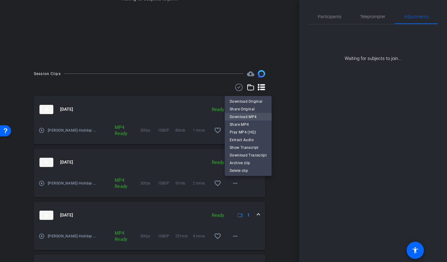
click at [232, 116] on span "Download MP4" at bounding box center [247, 116] width 37 height 7
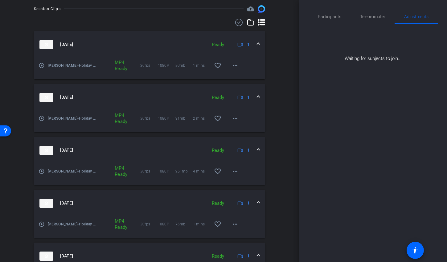
scroll to position [170, 0]
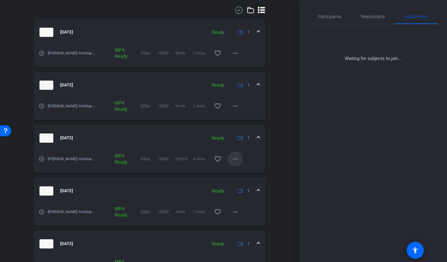
click at [238, 160] on span at bounding box center [235, 159] width 15 height 15
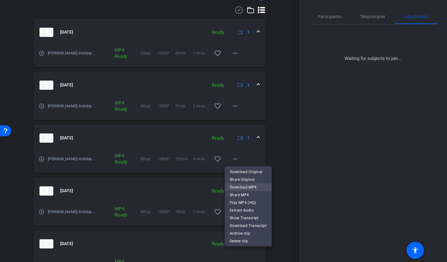
click at [235, 184] on span "Download MP4" at bounding box center [247, 187] width 37 height 7
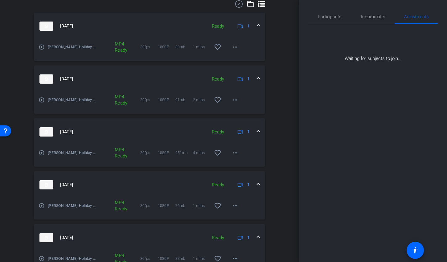
scroll to position [211, 0]
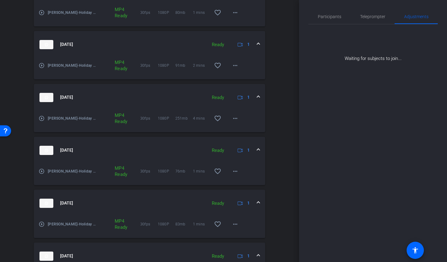
click at [42, 224] on mat-icon "play_circle_outline" at bounding box center [41, 224] width 6 height 6
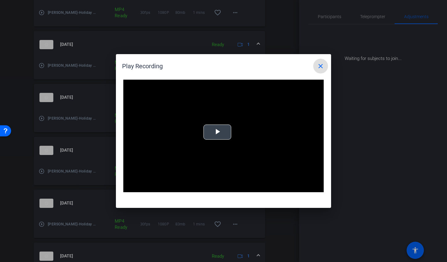
click at [229, 140] on video "Video Player" at bounding box center [223, 136] width 200 height 113
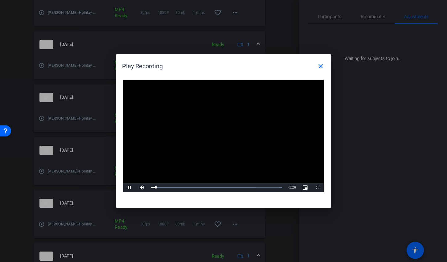
click at [233, 73] on div "Play Recording close" at bounding box center [225, 66] width 206 height 15
click at [319, 67] on mat-icon "close" at bounding box center [320, 66] width 7 height 7
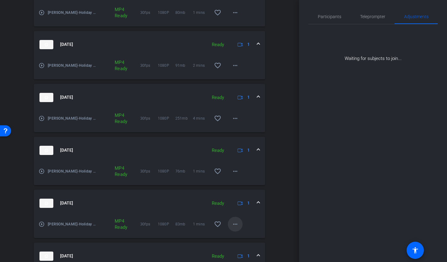
click at [232, 220] on span at bounding box center [235, 224] width 15 height 15
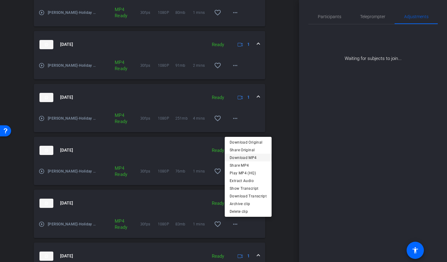
click at [238, 156] on span "Download MP4" at bounding box center [247, 157] width 37 height 7
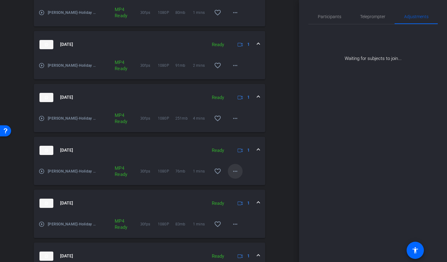
click at [233, 172] on mat-icon "more_horiz" at bounding box center [234, 171] width 7 height 7
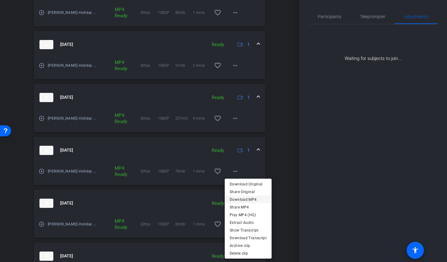
click at [240, 200] on span "Download MP4" at bounding box center [247, 199] width 37 height 7
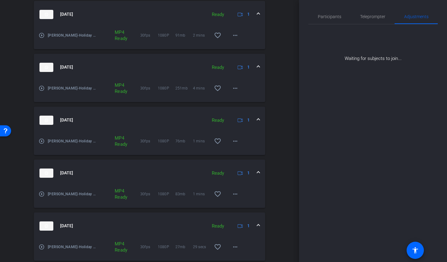
scroll to position [266, 0]
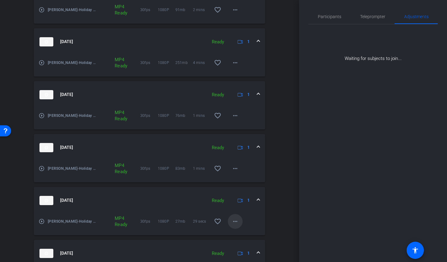
click at [232, 217] on span at bounding box center [235, 221] width 15 height 15
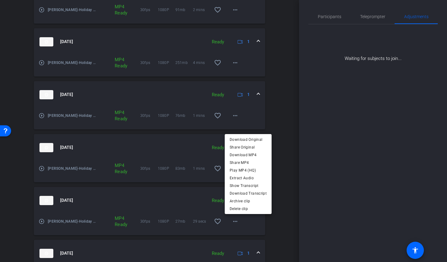
click at [106, 213] on div at bounding box center [223, 131] width 447 height 262
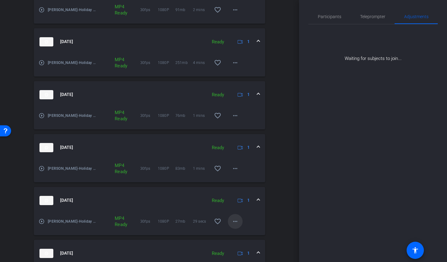
click at [234, 220] on mat-icon "more_horiz" at bounding box center [234, 221] width 7 height 7
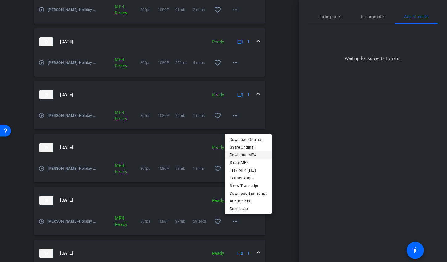
click at [245, 154] on span "Download MP4" at bounding box center [247, 154] width 37 height 7
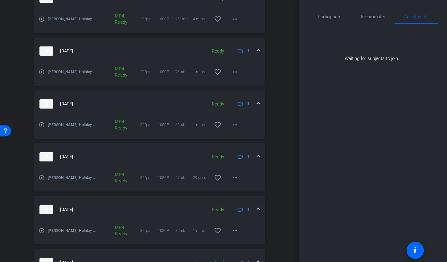
scroll to position [311, 0]
click at [234, 228] on mat-icon "more_horiz" at bounding box center [234, 229] width 7 height 7
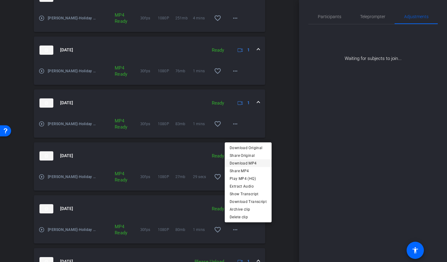
click at [243, 163] on span "Download MP4" at bounding box center [247, 163] width 37 height 7
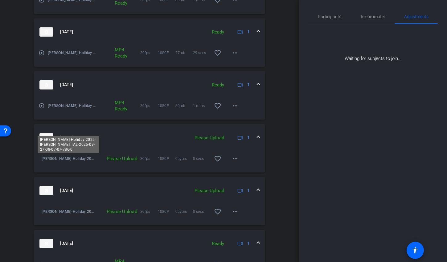
scroll to position [473, 0]
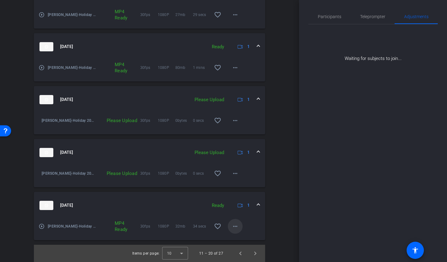
click at [236, 229] on span at bounding box center [235, 226] width 15 height 15
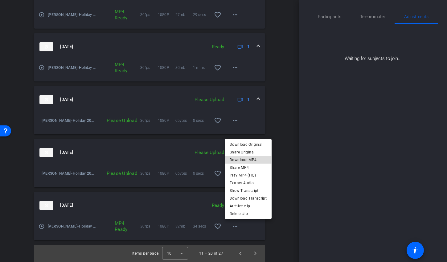
click at [240, 161] on span "Download MP4" at bounding box center [247, 159] width 37 height 7
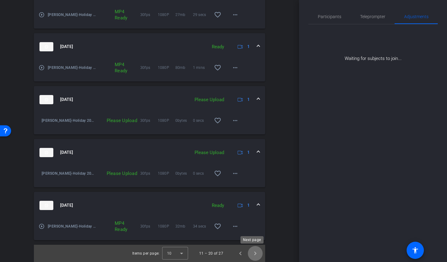
click at [255, 250] on span "Next page" at bounding box center [255, 253] width 15 height 15
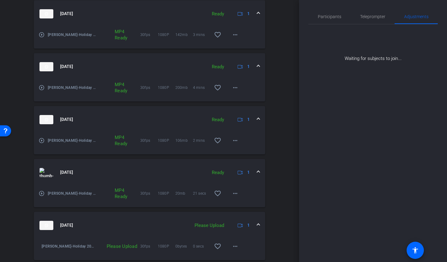
scroll to position [30, 0]
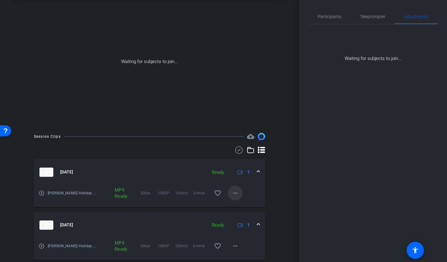
click at [234, 192] on mat-icon "more_horiz" at bounding box center [234, 193] width 7 height 7
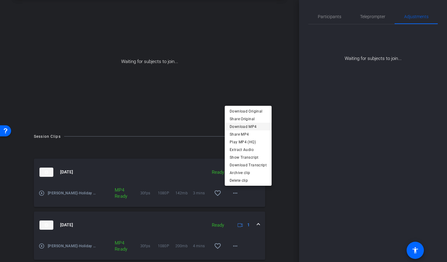
click at [244, 124] on span "Download MP4" at bounding box center [247, 126] width 37 height 7
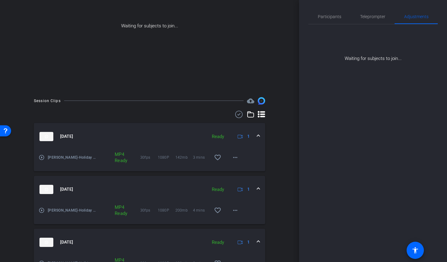
scroll to position [67, 0]
click at [233, 213] on mat-icon "more_horiz" at bounding box center [234, 209] width 7 height 7
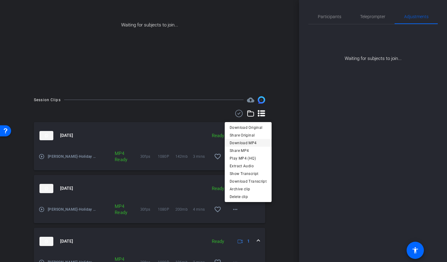
click at [247, 145] on span "Download MP4" at bounding box center [247, 142] width 37 height 7
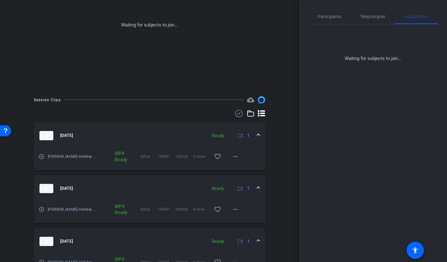
scroll to position [182, 0]
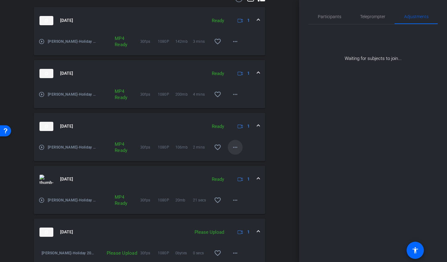
click at [231, 148] on mat-icon "more_horiz" at bounding box center [234, 147] width 7 height 7
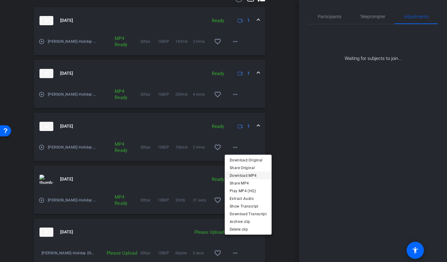
click at [236, 174] on span "Download MP4" at bounding box center [247, 175] width 37 height 7
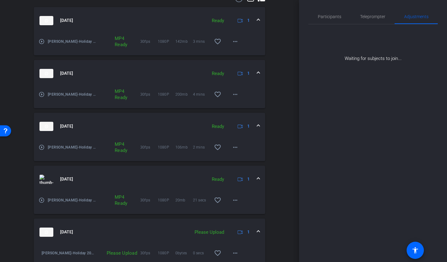
click at [41, 147] on mat-icon "play_circle_outline" at bounding box center [41, 147] width 6 height 6
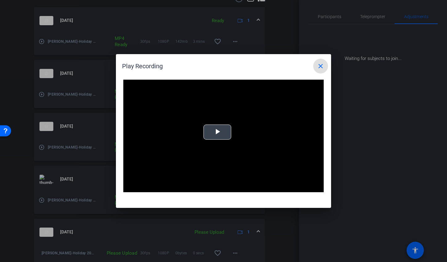
click at [217, 132] on span "Video Player" at bounding box center [217, 132] width 0 height 0
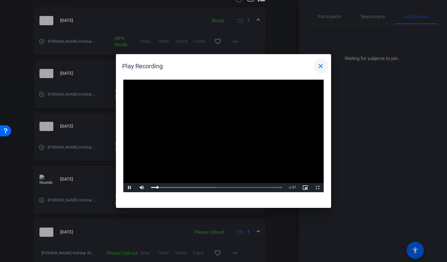
click at [320, 68] on mat-icon "close" at bounding box center [320, 66] width 7 height 7
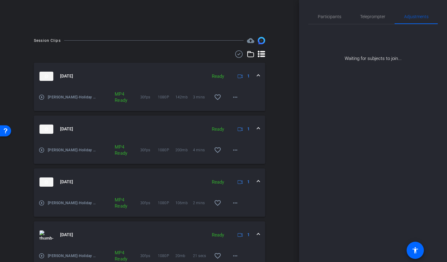
scroll to position [0, 0]
